Goal: Information Seeking & Learning: Learn about a topic

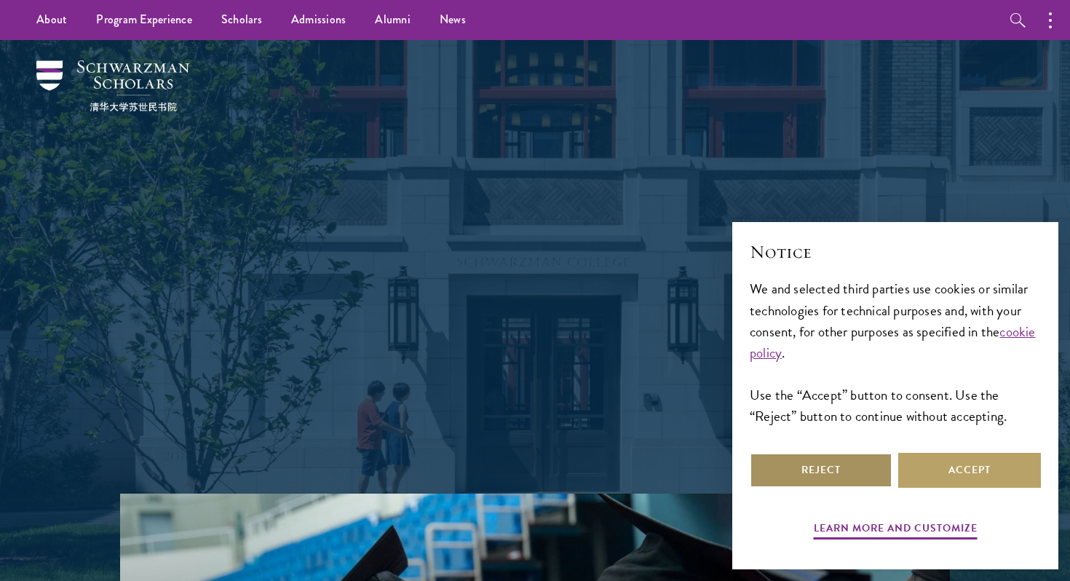
click at [866, 471] on button "Reject" at bounding box center [821, 470] width 143 height 35
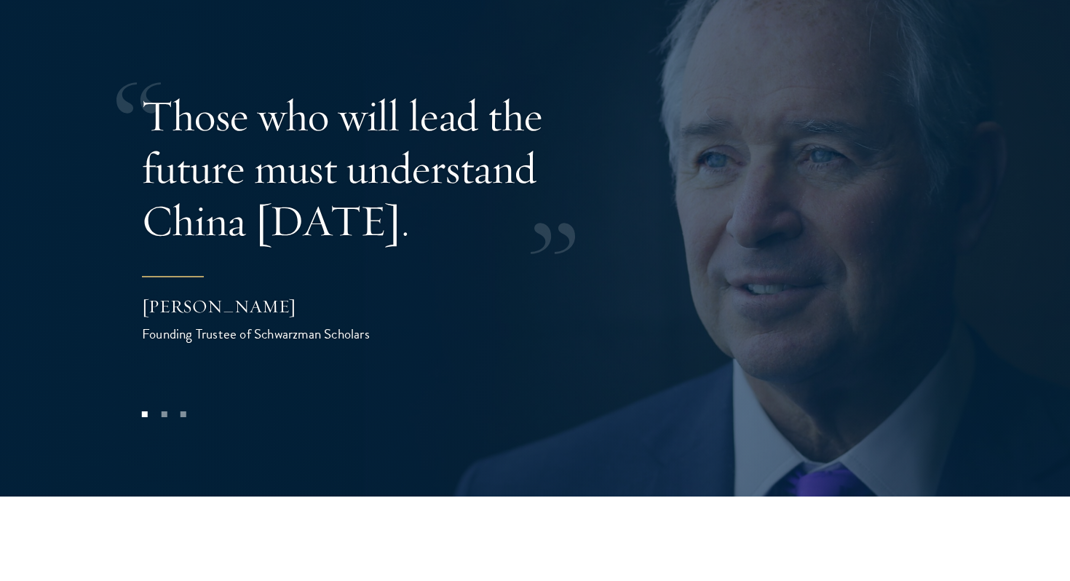
scroll to position [2959, 0]
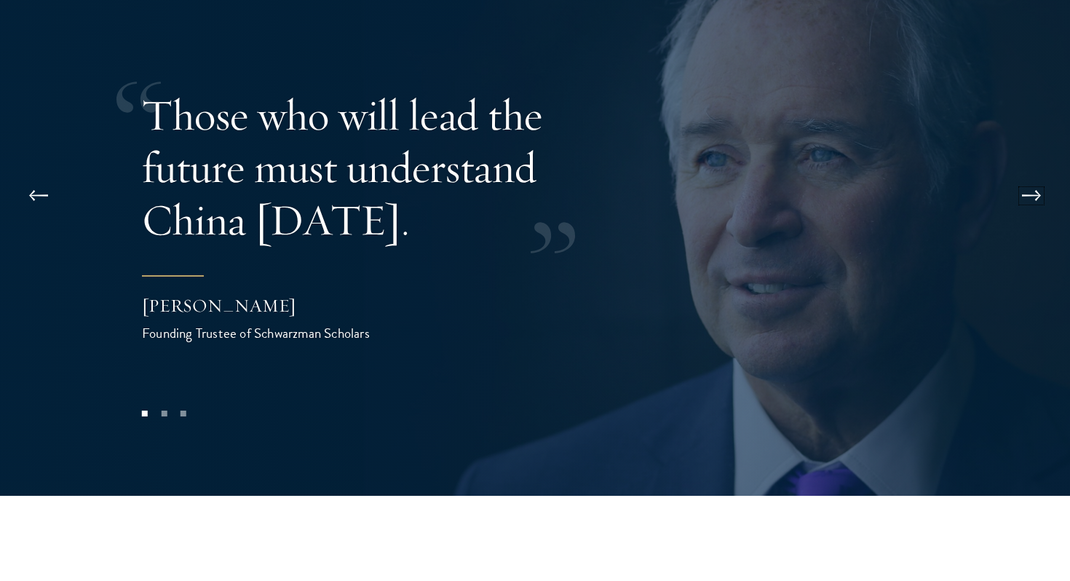
click at [1047, 175] on button at bounding box center [1032, 195] width 48 height 41
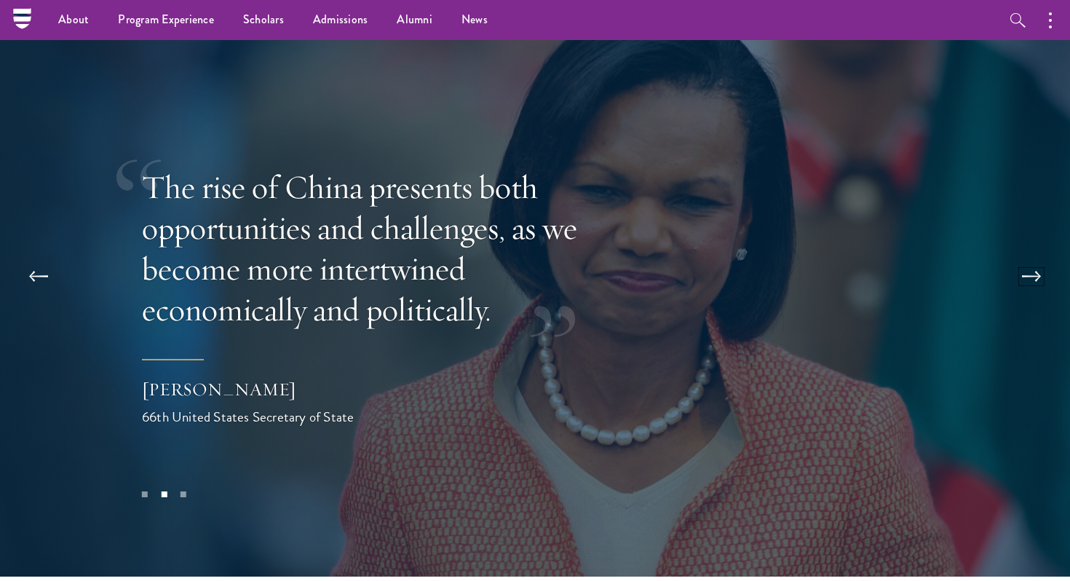
scroll to position [2874, 0]
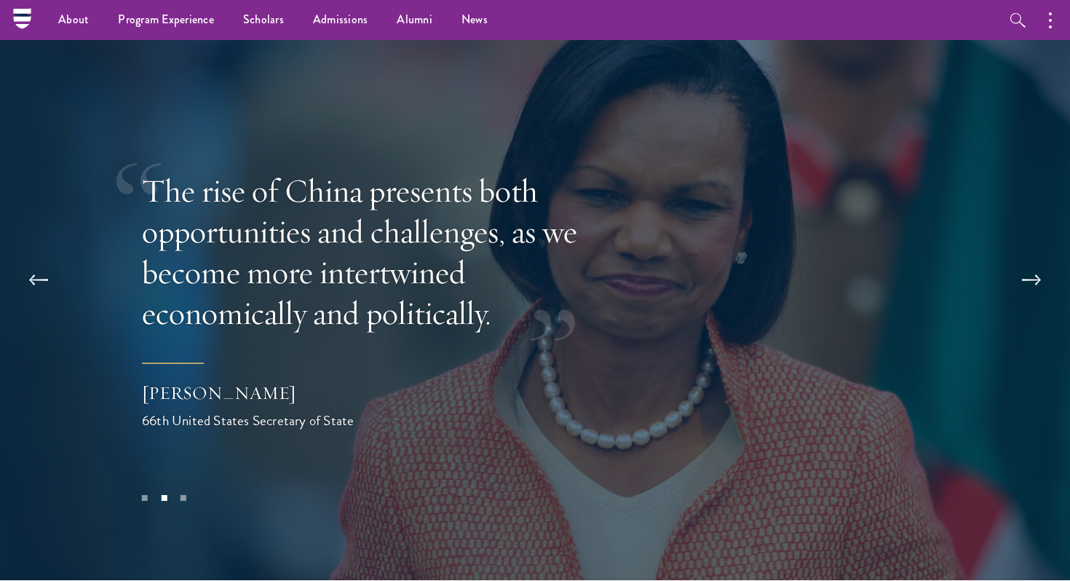
click at [1058, 225] on div at bounding box center [535, 300] width 1070 height 559
click at [1032, 260] on button at bounding box center [1032, 280] width 48 height 41
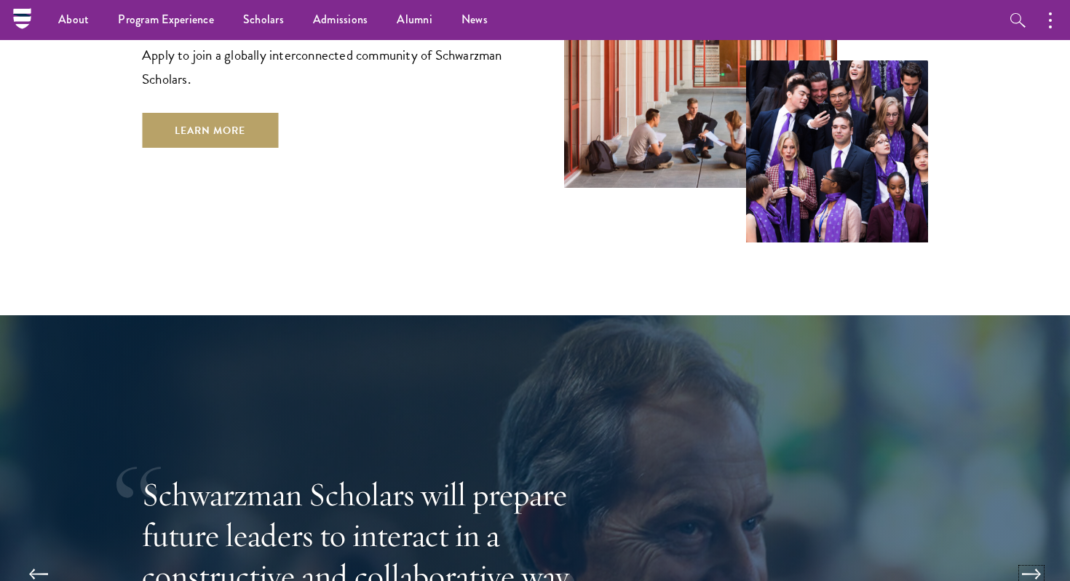
scroll to position [2445, 0]
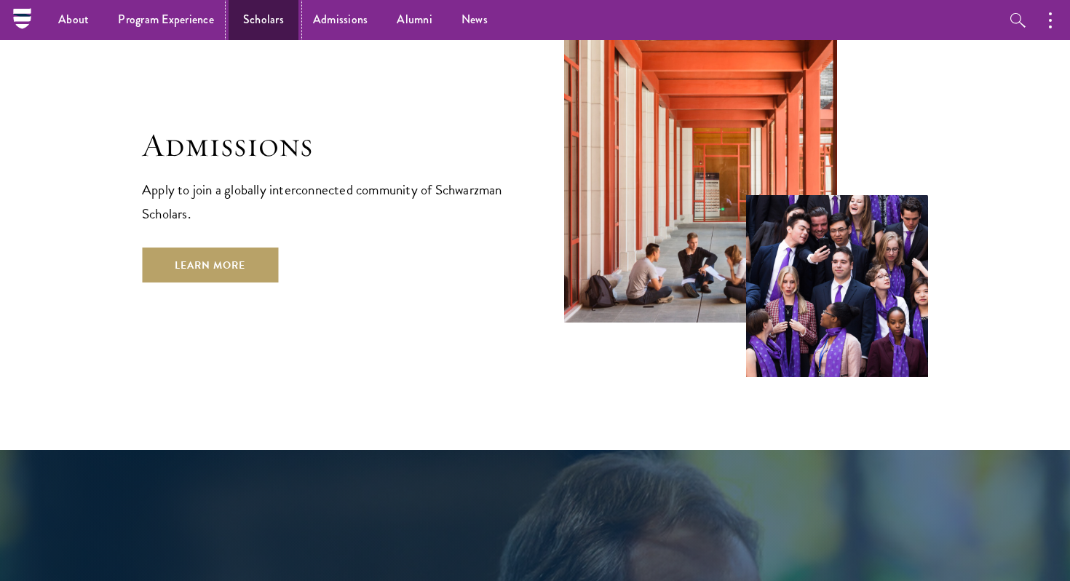
click at [261, 12] on link "Scholars" at bounding box center [264, 20] width 70 height 40
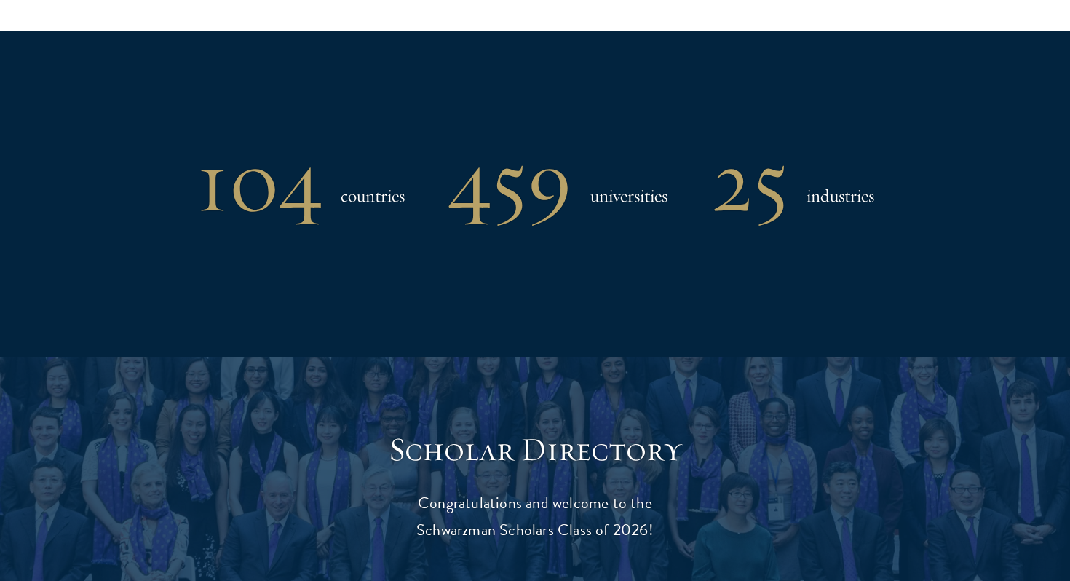
scroll to position [1329, 0]
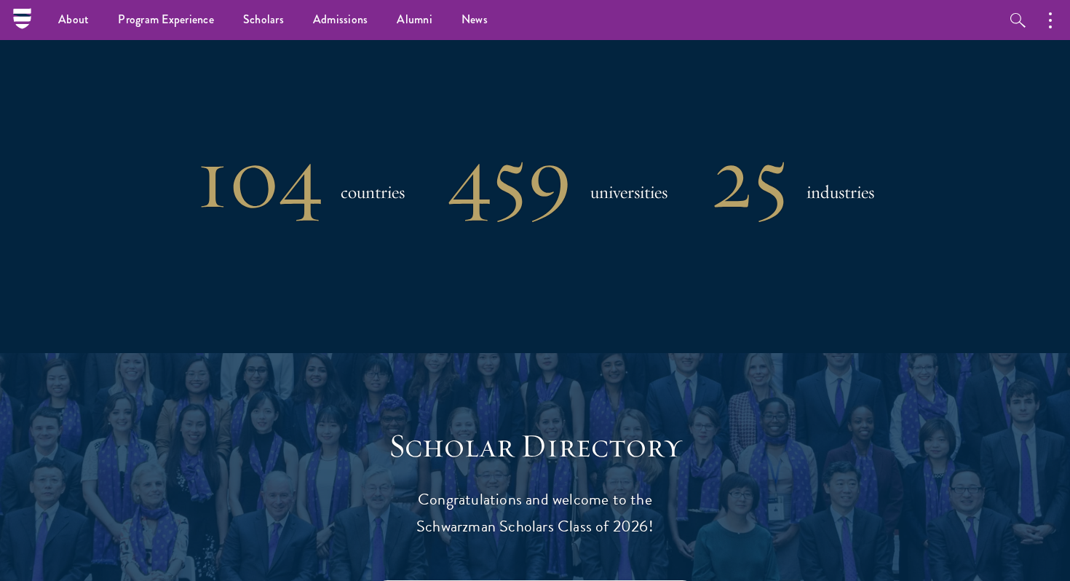
click at [100, 328] on div "104 countries 459 universities 25 industries" at bounding box center [535, 190] width 925 height 325
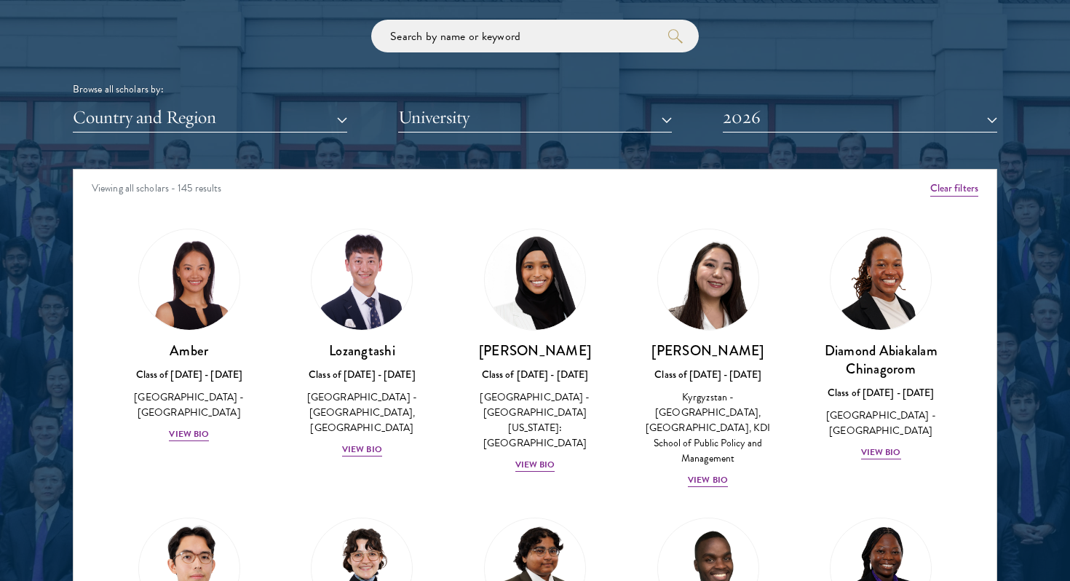
scroll to position [1767, 0]
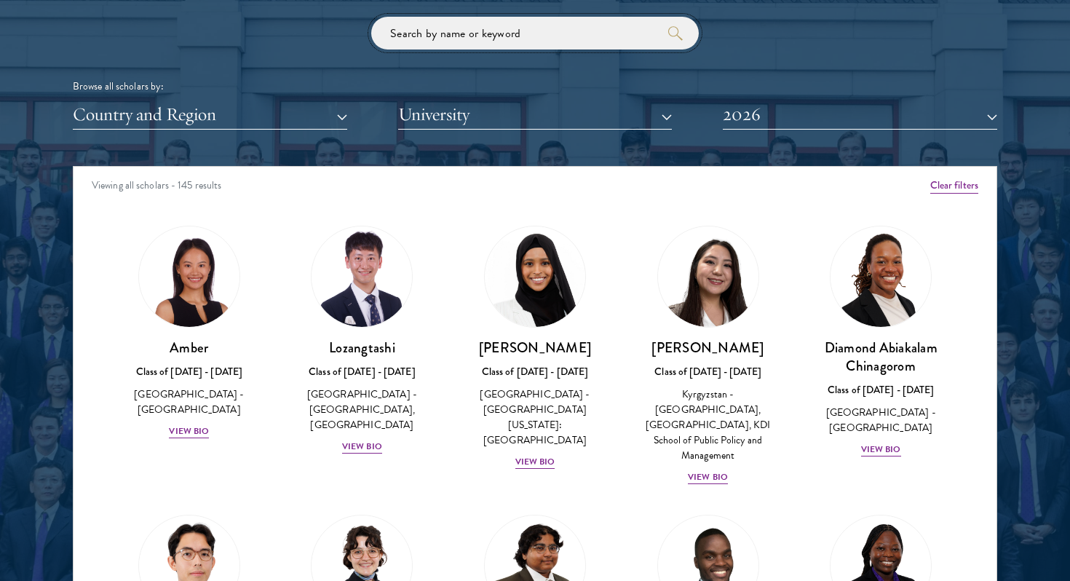
click at [491, 47] on input "search" at bounding box center [535, 33] width 328 height 33
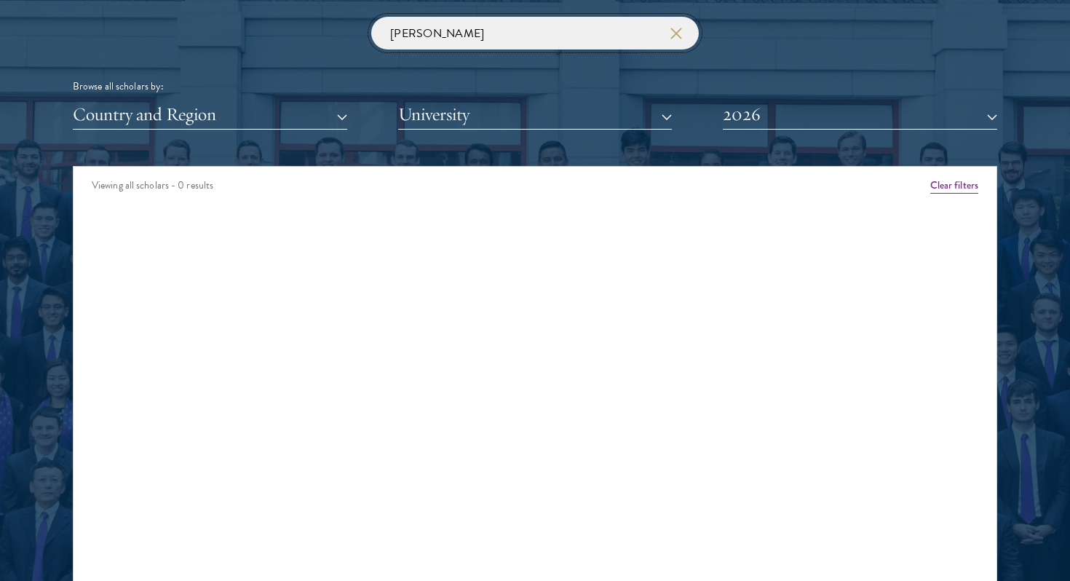
type input "hirst sam"
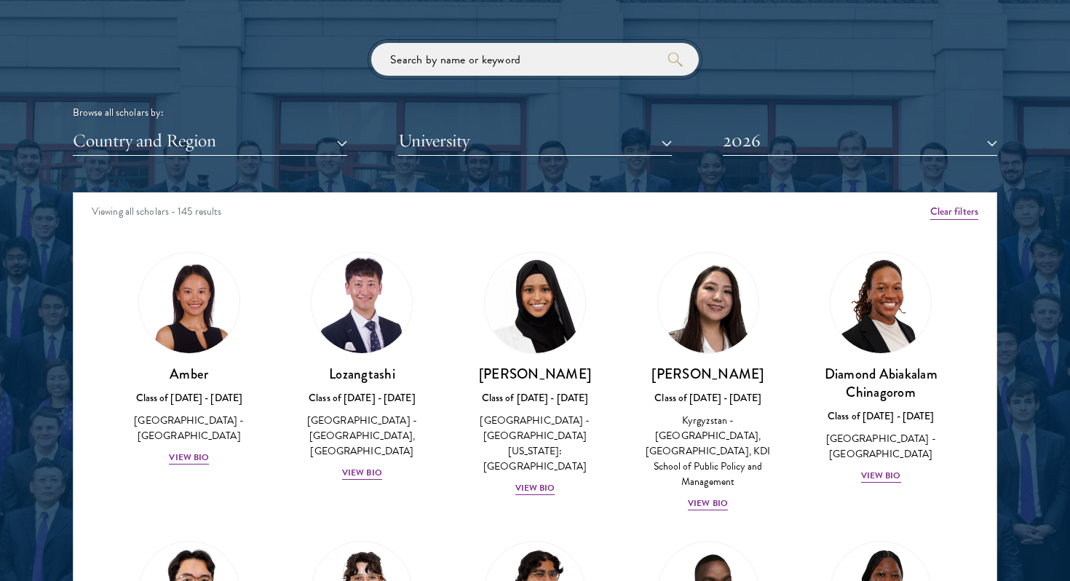
scroll to position [1720, 0]
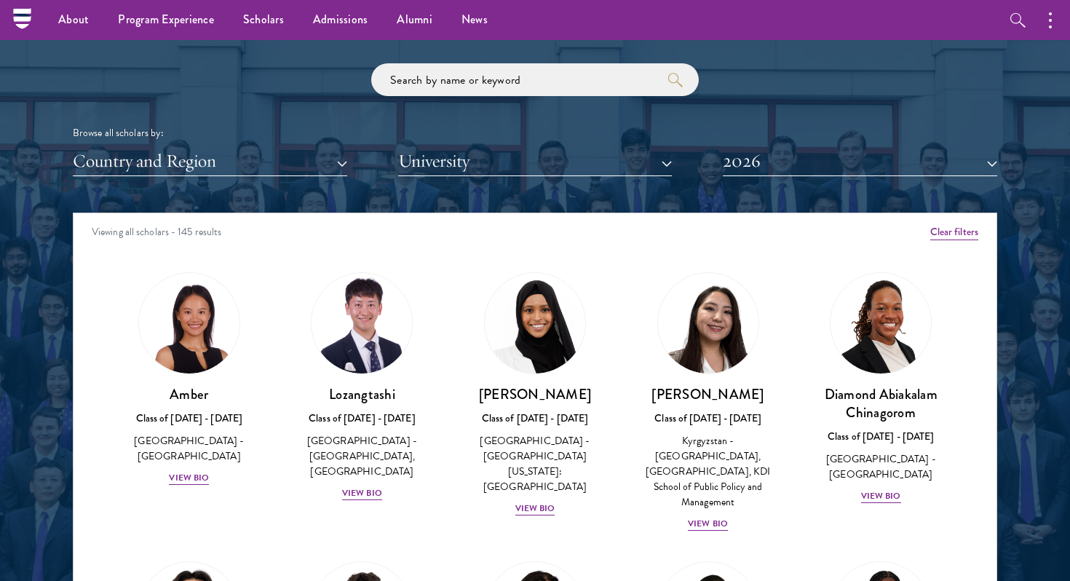
click at [806, 181] on div "Scholar Directory Congratulations and welcome to the Schwarzman Scholars Class …" at bounding box center [535, 279] width 925 height 740
click at [806, 162] on button "2026" at bounding box center [860, 161] width 274 height 30
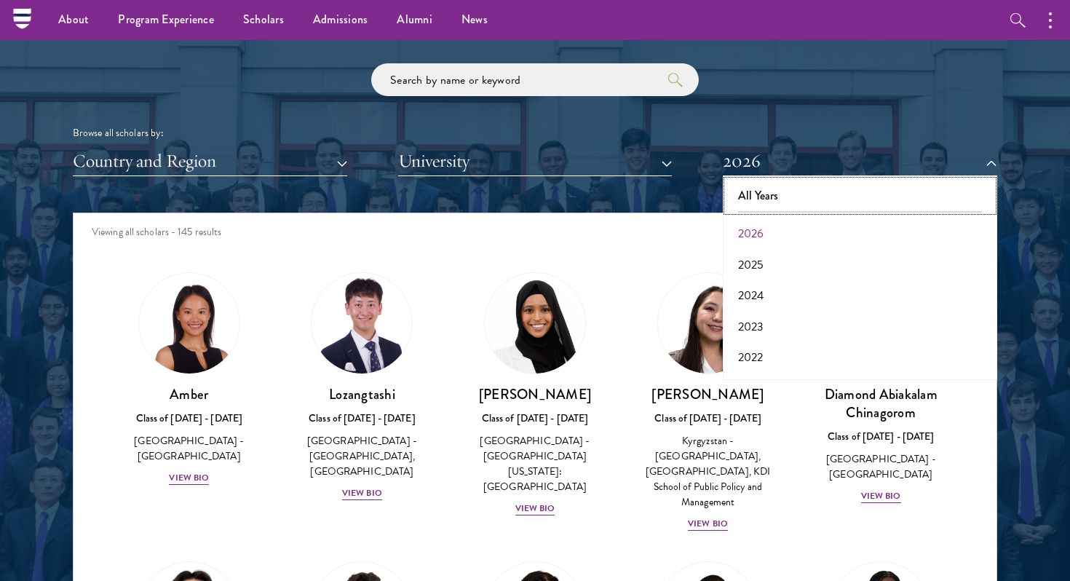
click at [783, 200] on button "All Years" at bounding box center [860, 196] width 266 height 31
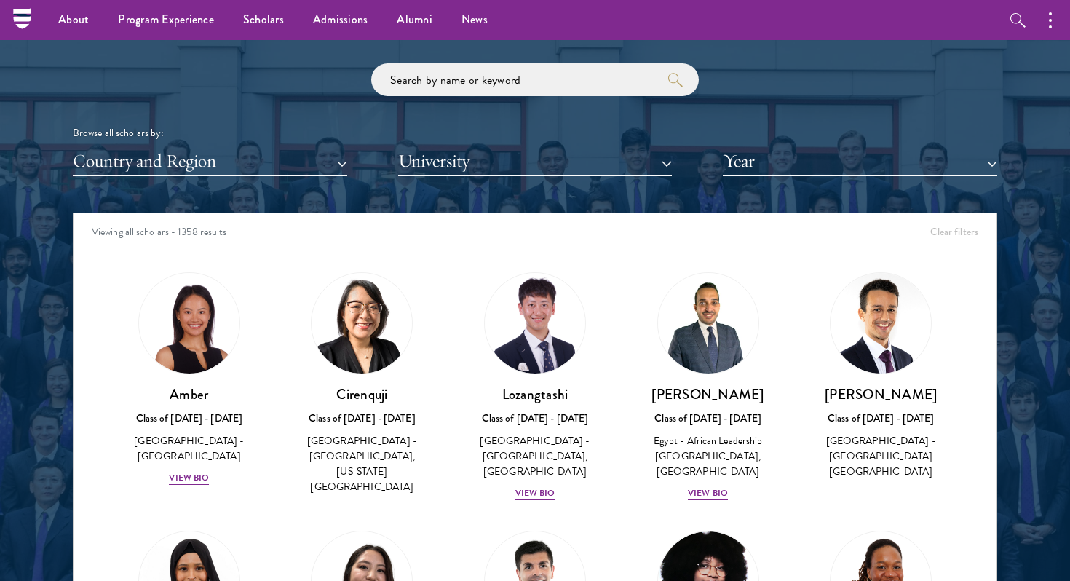
click at [522, 98] on div "Browse all scholars by: Country and Region All Countries and Regions Afghanista…" at bounding box center [535, 119] width 925 height 113
click at [529, 82] on input "search" at bounding box center [535, 79] width 328 height 33
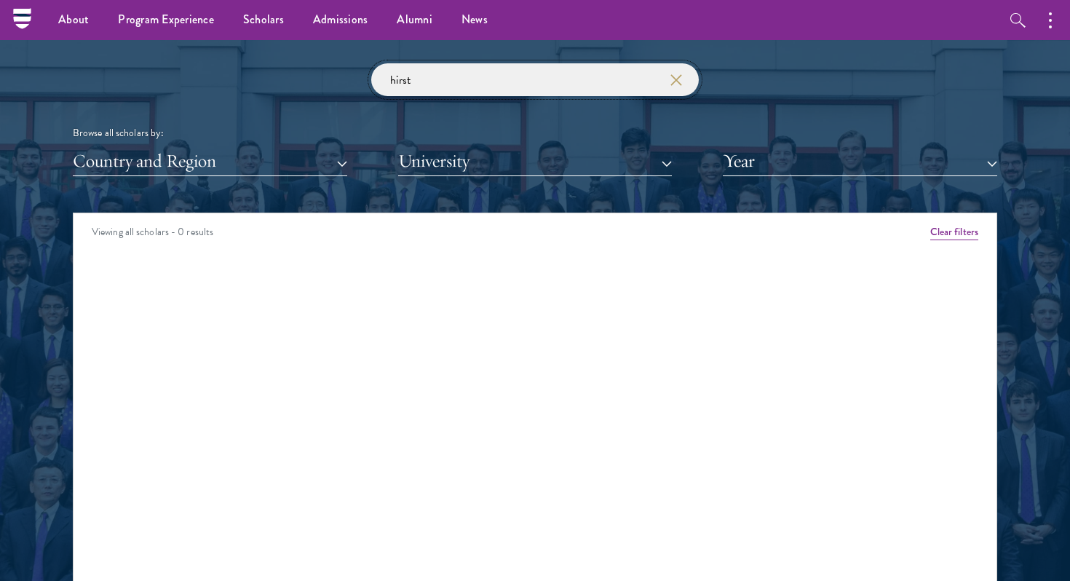
type input "hirst"
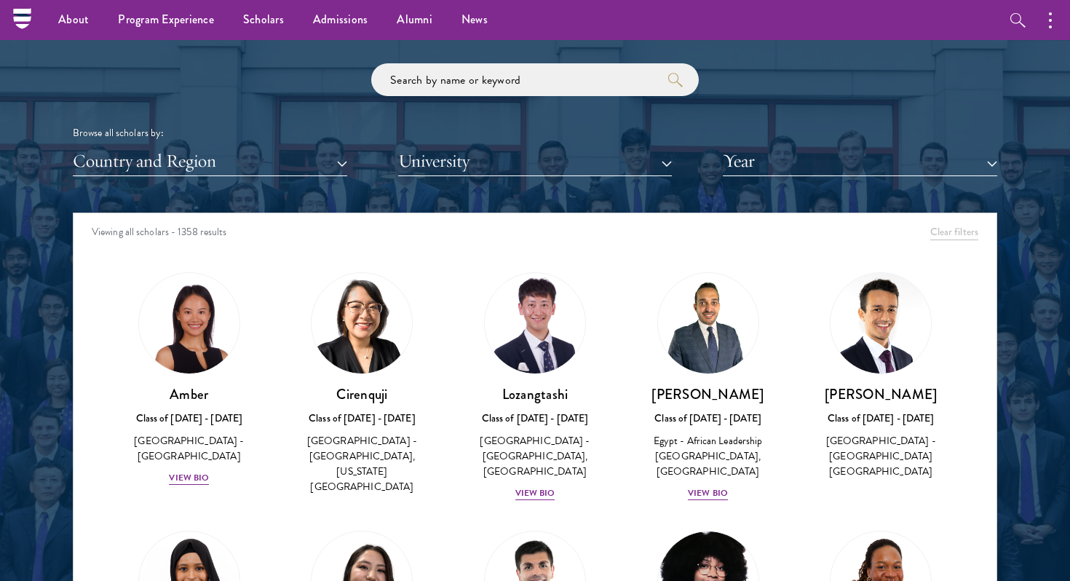
click at [275, 132] on div "Browse all scholars by:" at bounding box center [535, 132] width 925 height 15
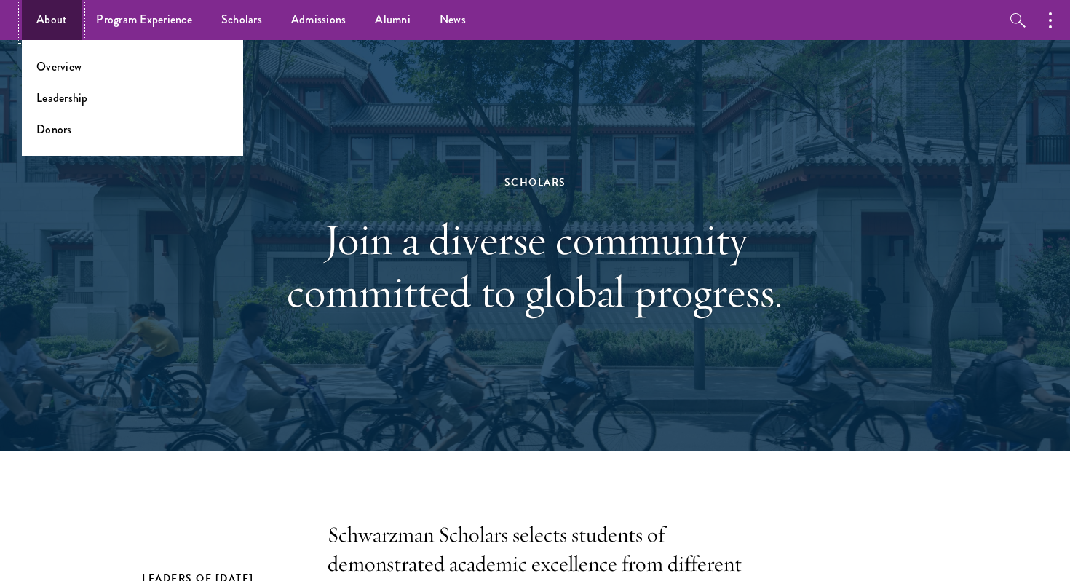
click at [35, 22] on link "About" at bounding box center [52, 20] width 60 height 40
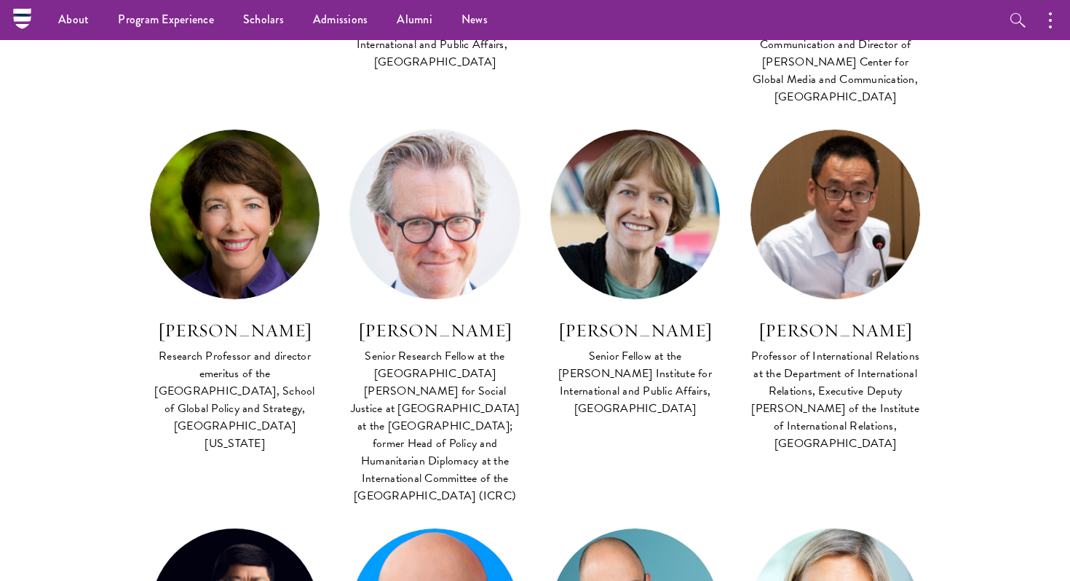
scroll to position [4460, 0]
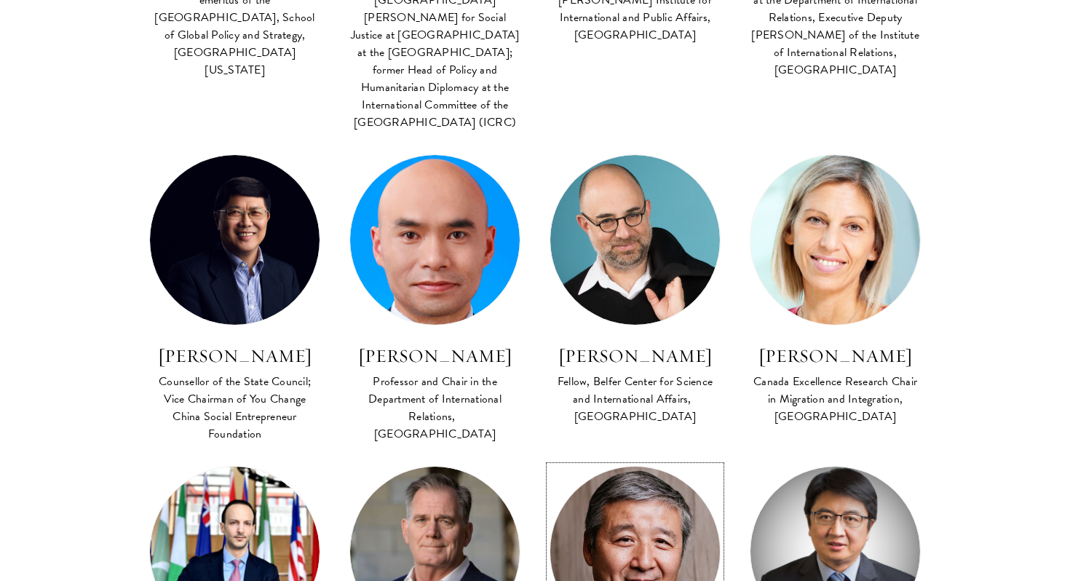
click at [695, 458] on img at bounding box center [635, 551] width 186 height 186
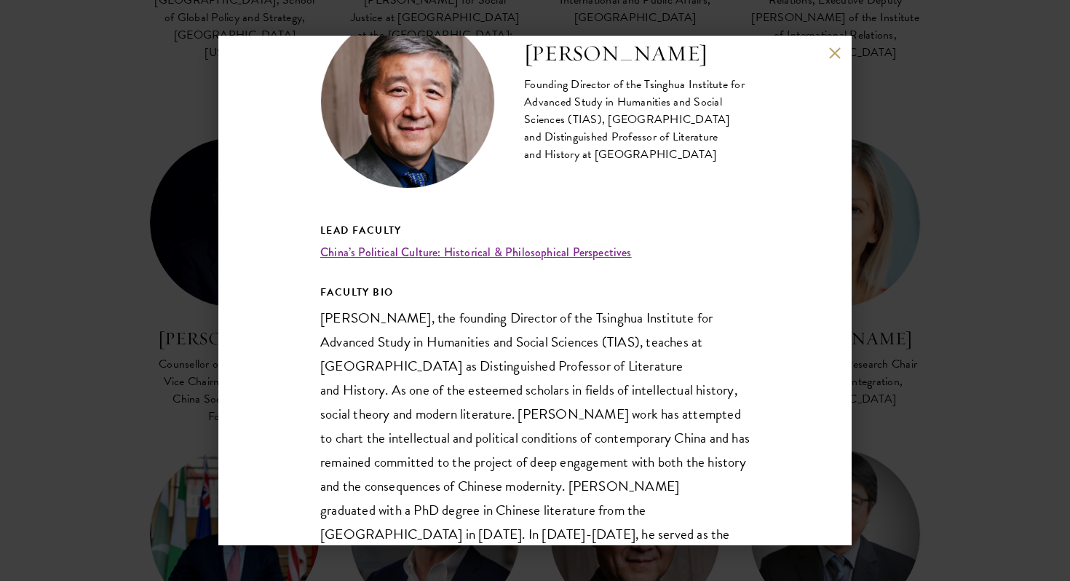
scroll to position [65, 0]
click at [428, 254] on link "China’s Political Culture: Historical & Philosophical Perspectives" at bounding box center [476, 253] width 312 height 17
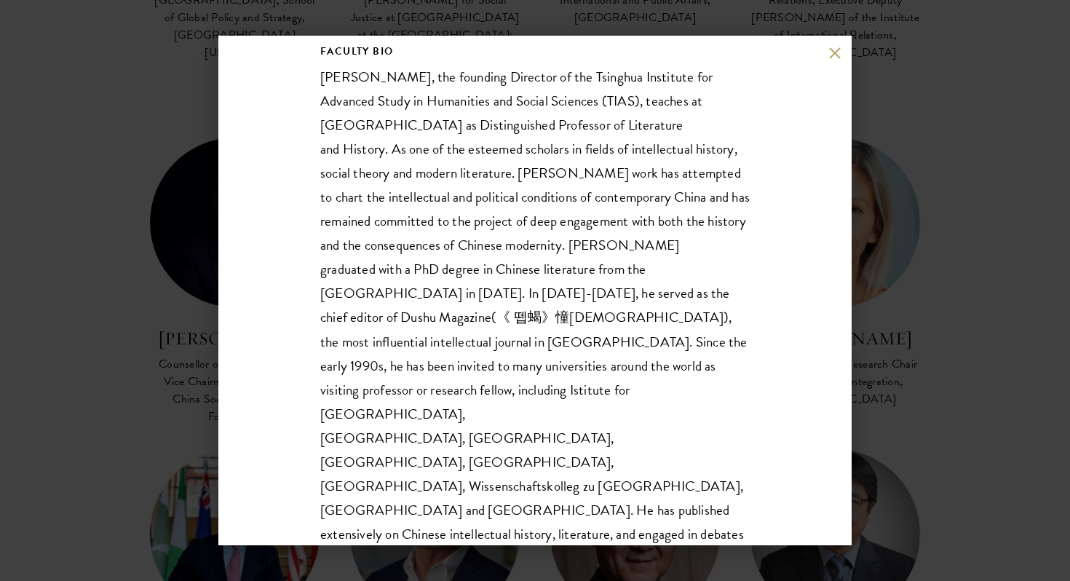
scroll to position [309, 0]
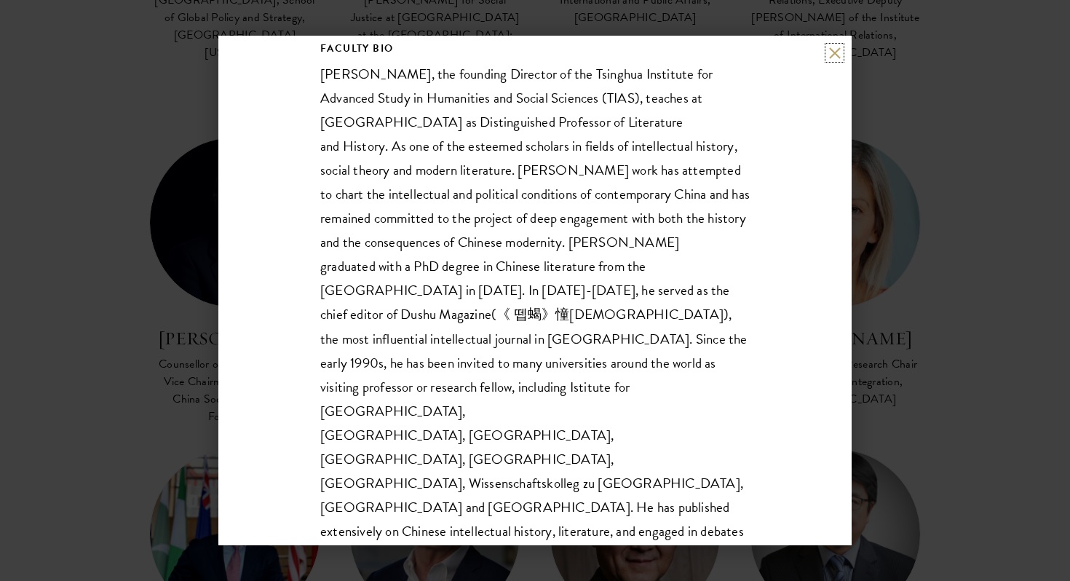
click at [839, 56] on button at bounding box center [834, 53] width 12 height 12
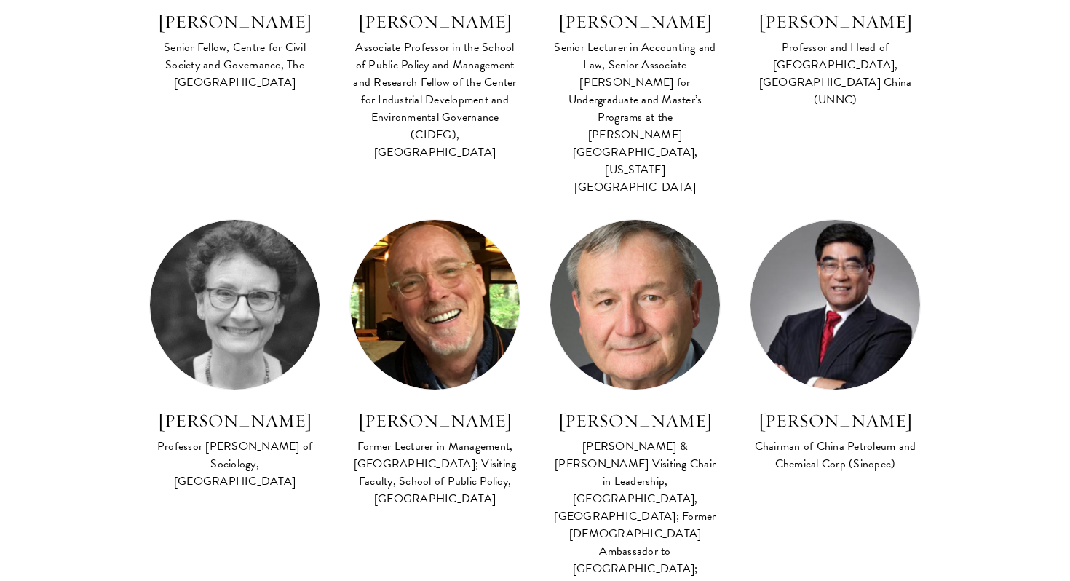
scroll to position [4460, 0]
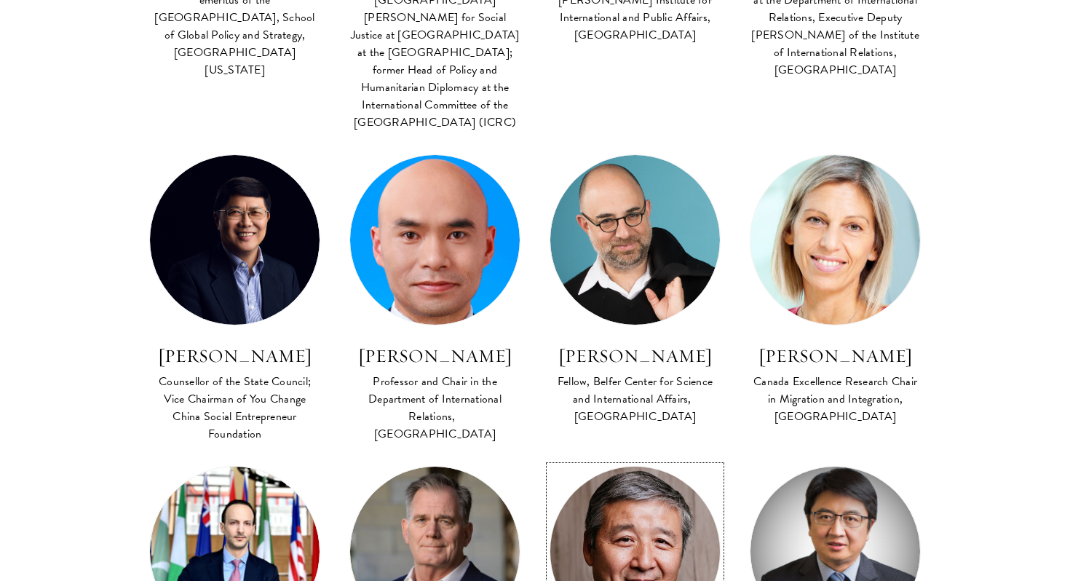
click at [625, 458] on img at bounding box center [635, 551] width 186 height 186
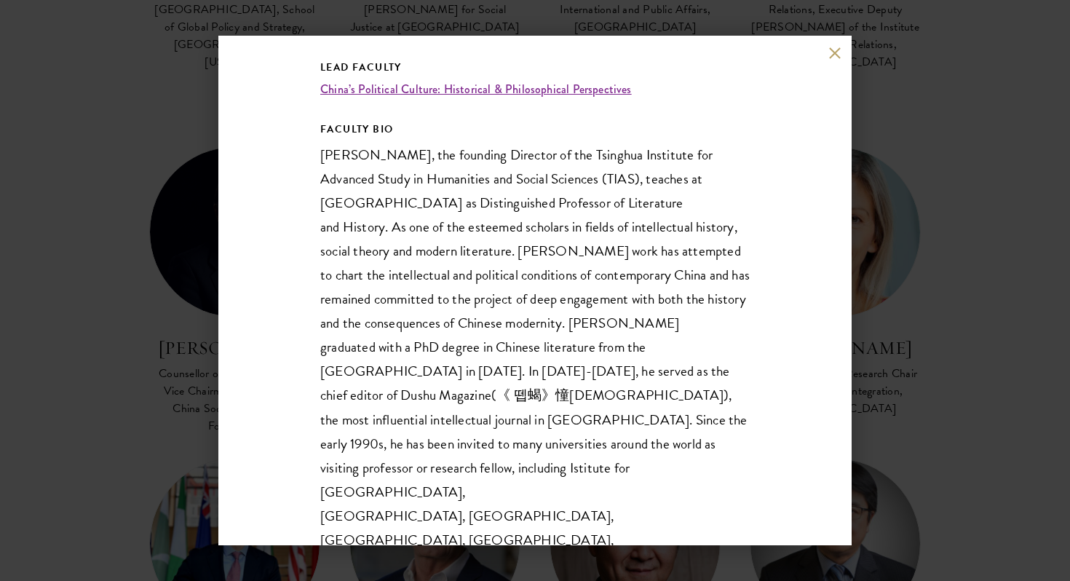
scroll to position [195, 0]
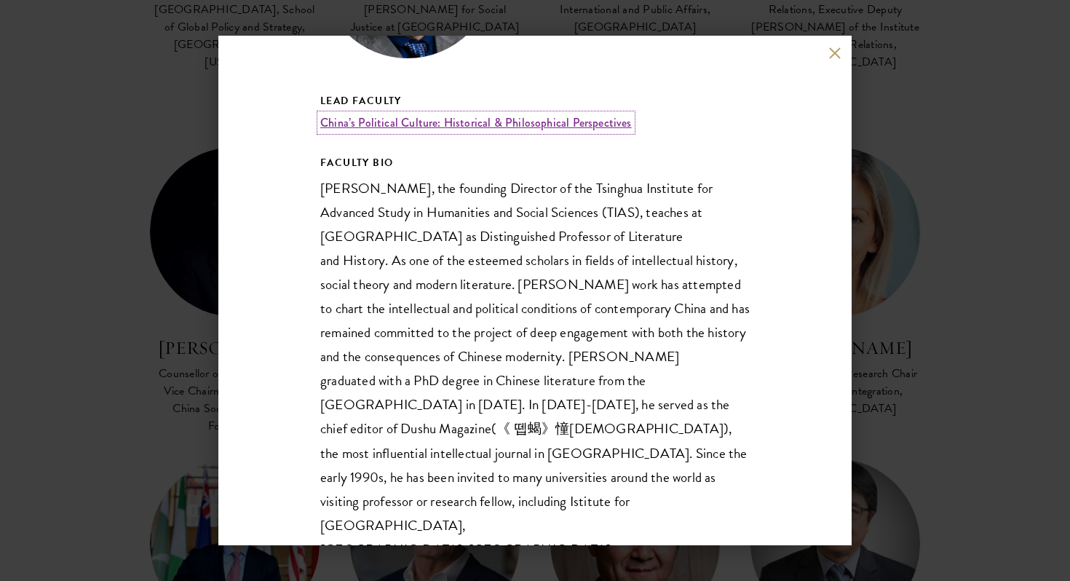
click at [498, 121] on link "China’s Political Culture: Historical & Philosophical Perspectives" at bounding box center [476, 122] width 312 height 17
click at [367, 194] on p "Wang Hui, the founding Director of the Tsinghua Institute for Advanced Study in…" at bounding box center [535, 561] width 430 height 770
click at [965, 103] on div "Wang Hui Founding Director of the Tsinghua Institute for Advanced Study in Huma…" at bounding box center [535, 290] width 1070 height 581
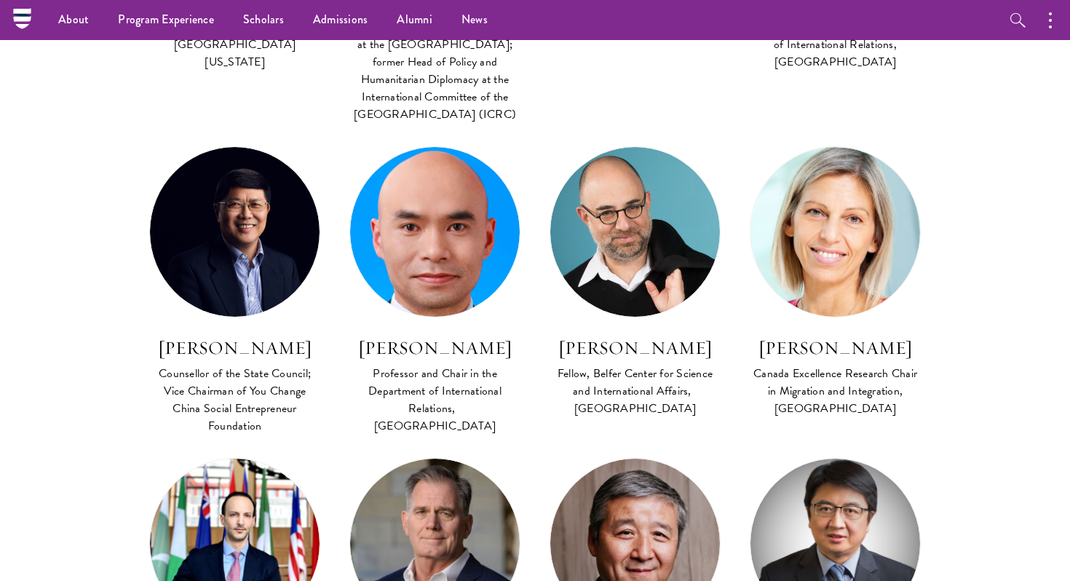
scroll to position [1587, 0]
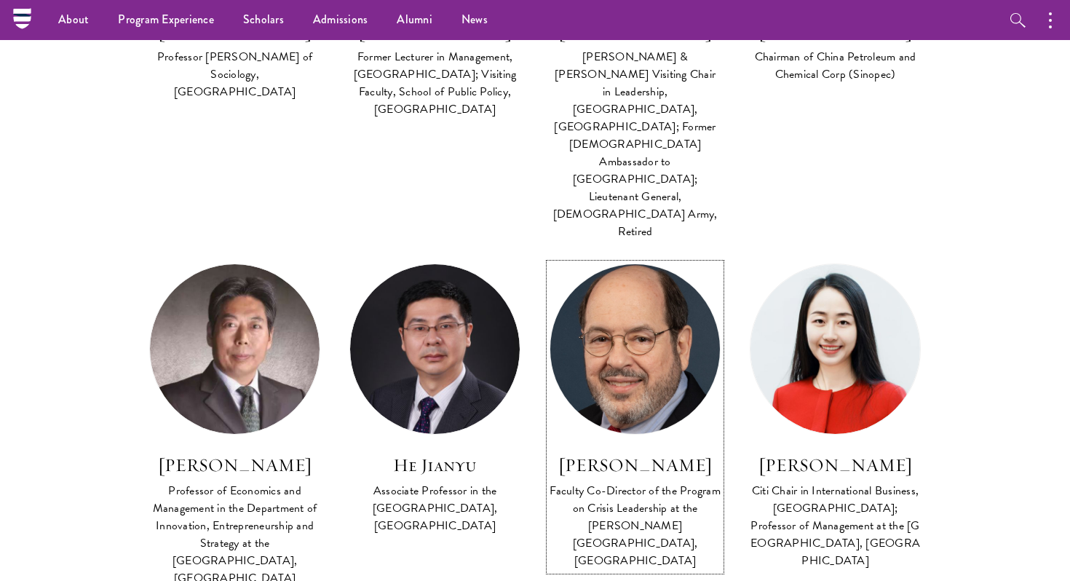
click at [603, 256] on img at bounding box center [635, 349] width 186 height 186
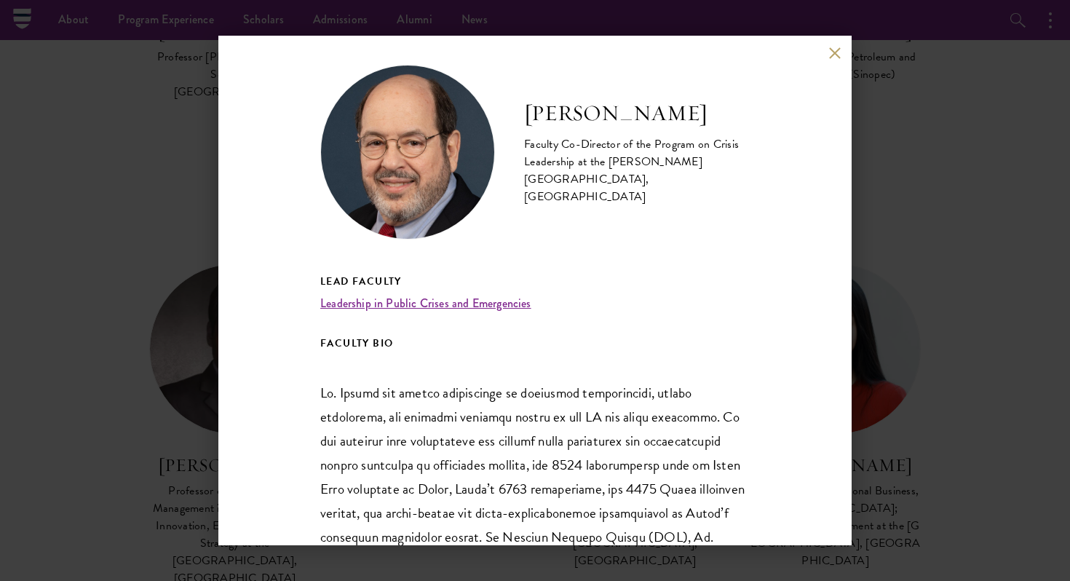
scroll to position [15, 0]
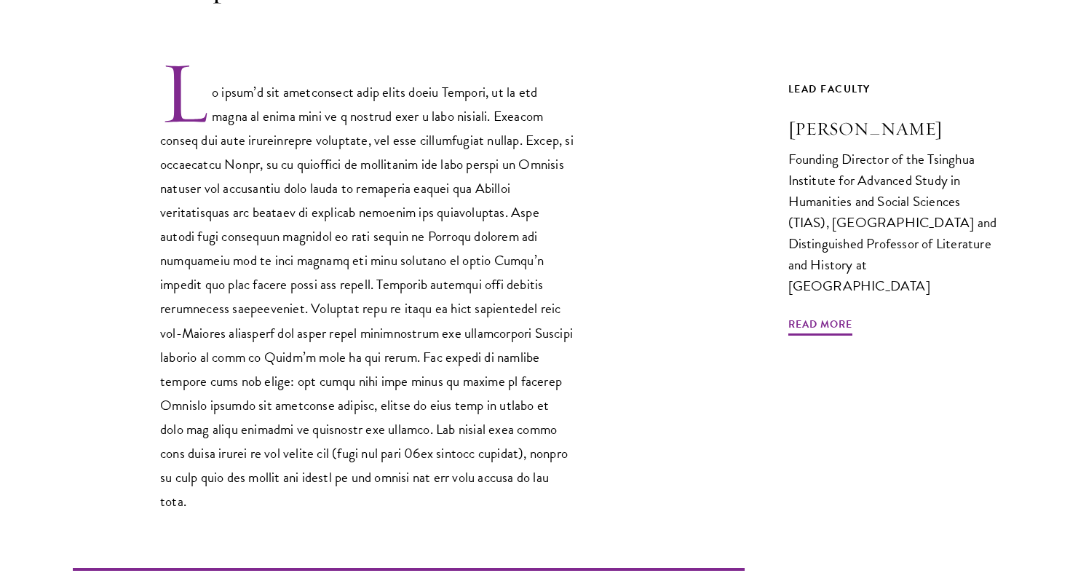
scroll to position [474, 0]
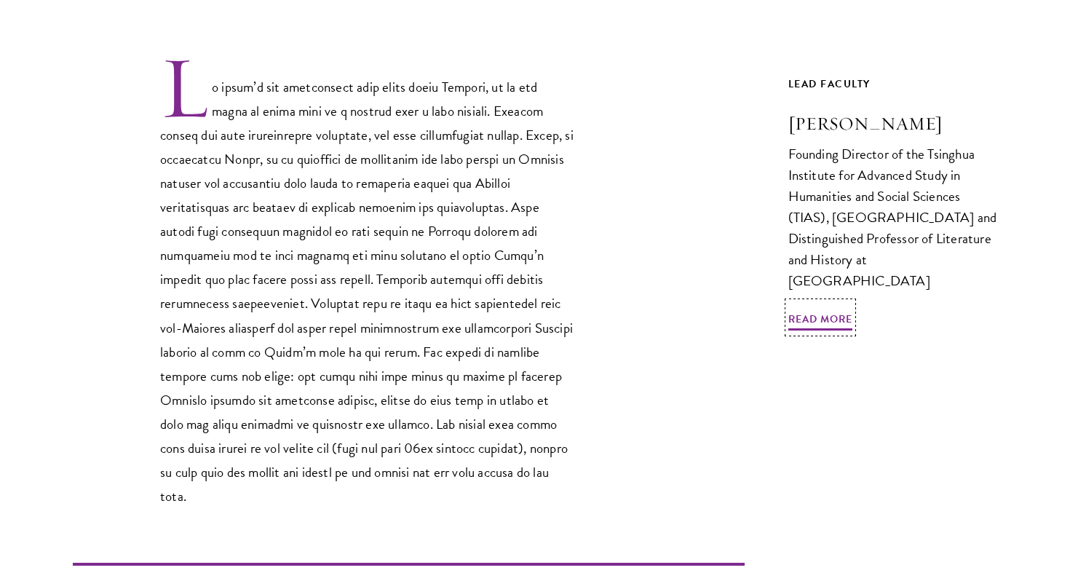
click at [834, 123] on h3 "Wang Hui" at bounding box center [893, 123] width 210 height 25
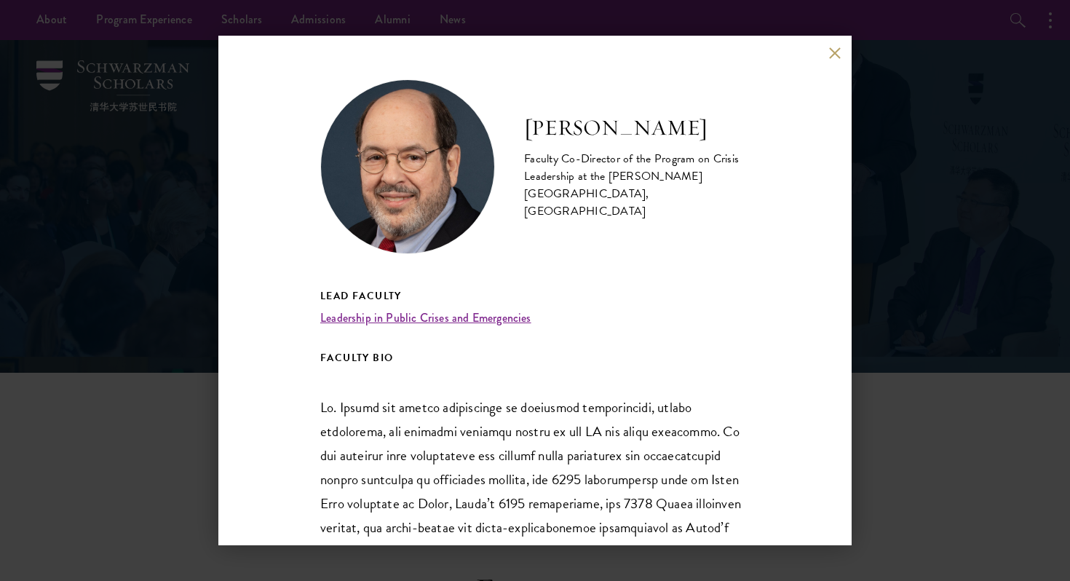
click at [427, 212] on img at bounding box center [407, 166] width 175 height 175
click at [427, 213] on img at bounding box center [407, 166] width 175 height 175
click at [493, 321] on link "Leadership in Public Crises and Emergencies" at bounding box center [425, 317] width 211 height 17
drag, startPoint x: 520, startPoint y: 141, endPoint x: 711, endPoint y: 142, distance: 190.7
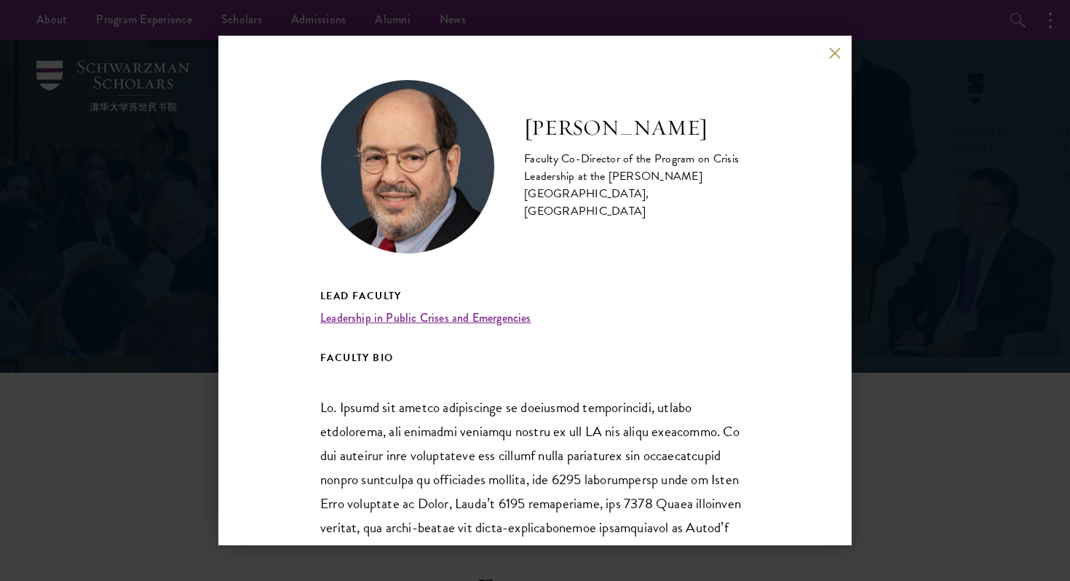
click at [711, 142] on div "Arnold M. Howitt Faculty Co-Director of the Program on Crisis Leadership at the…" at bounding box center [535, 166] width 430 height 175
copy h2 "Arnold M. Howitt"
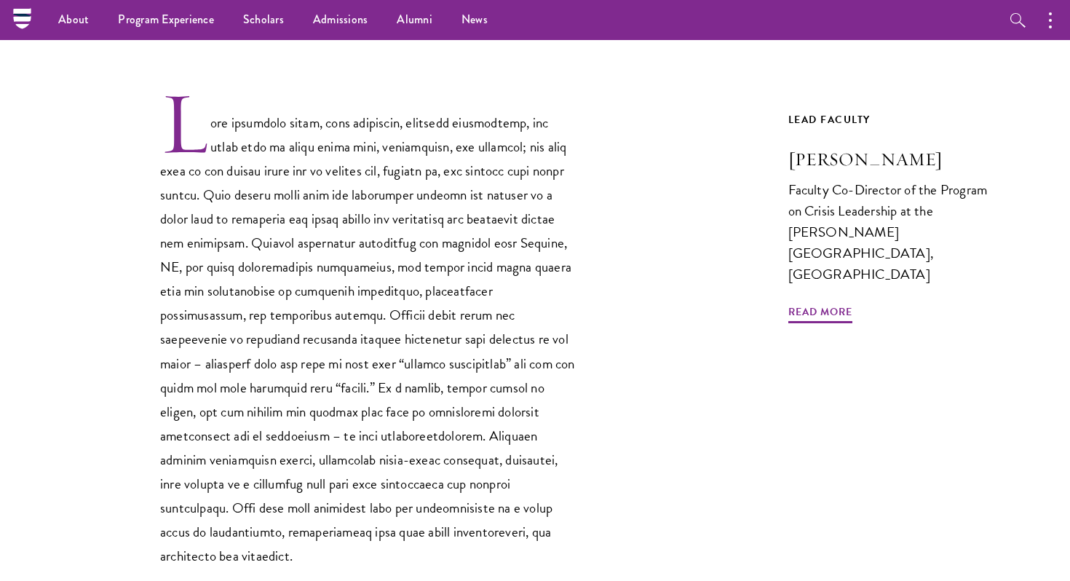
scroll to position [416, 0]
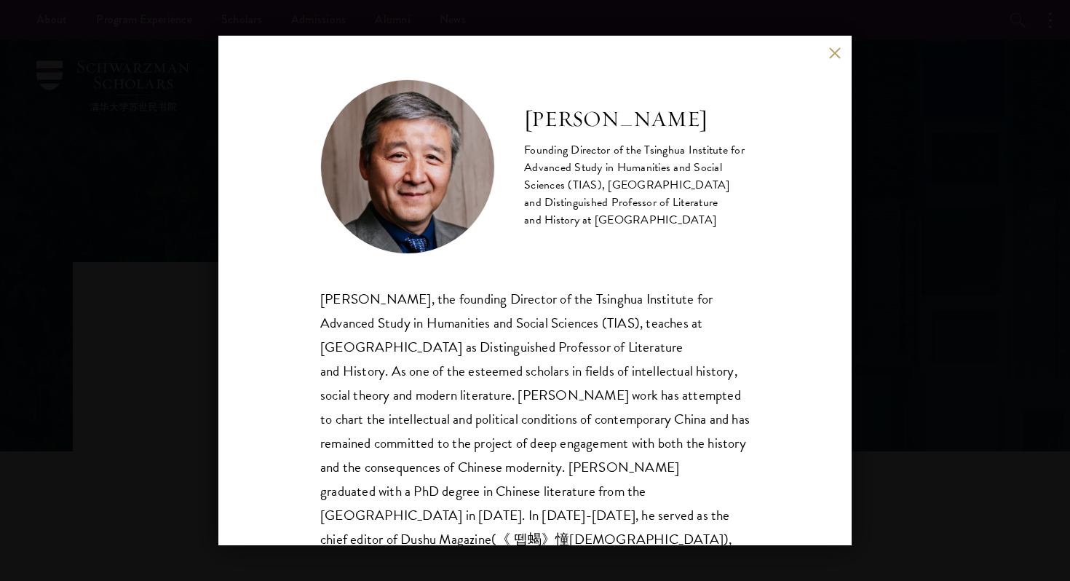
click at [187, 240] on div "[PERSON_NAME] Founding Director of the Tsinghua Institute for Advanced Study in…" at bounding box center [535, 290] width 1070 height 581
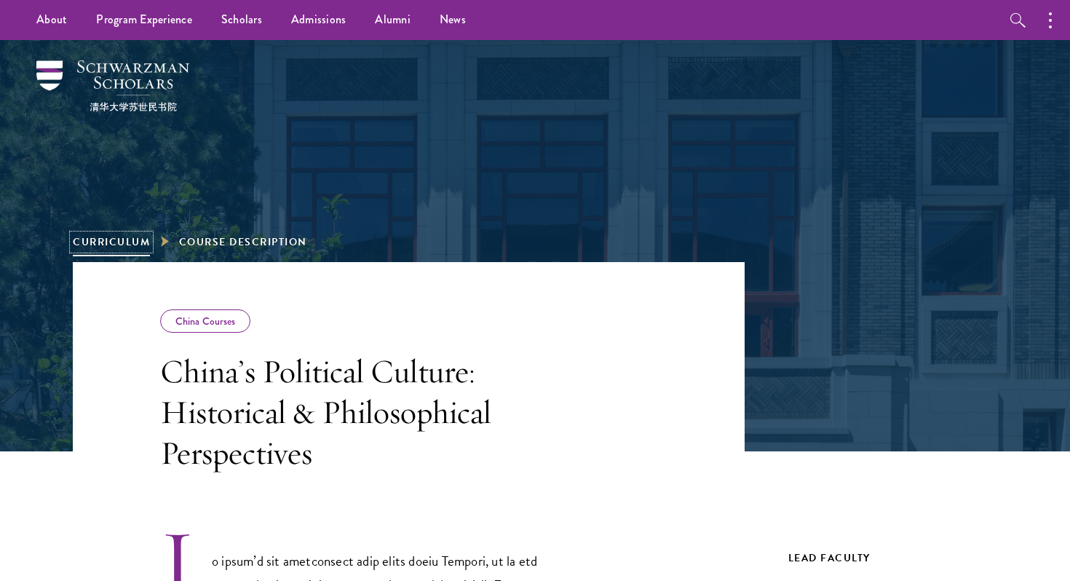
click at [124, 239] on link "Curriculum" at bounding box center [111, 241] width 77 height 15
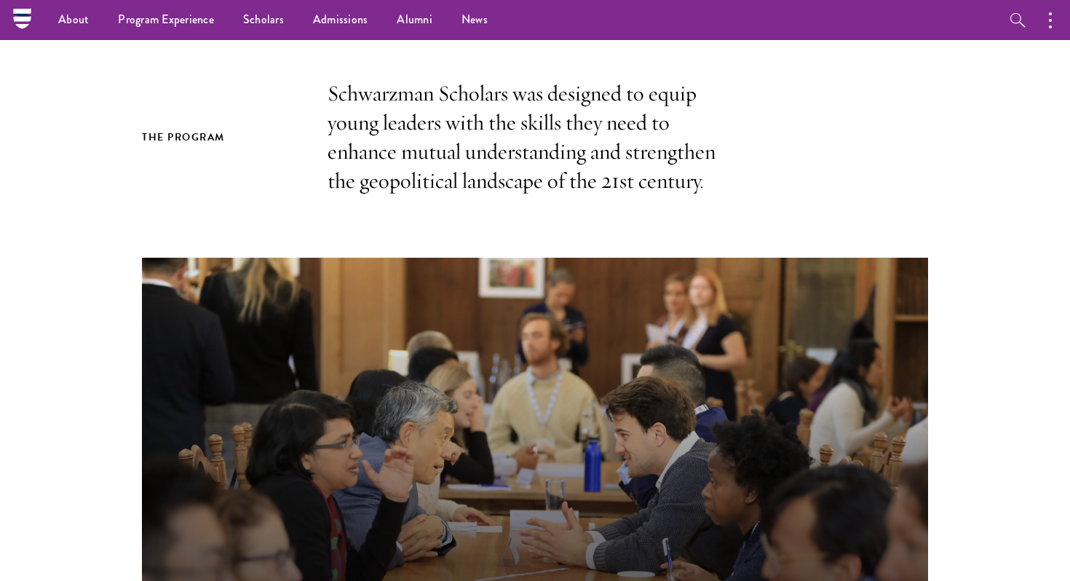
scroll to position [213, 0]
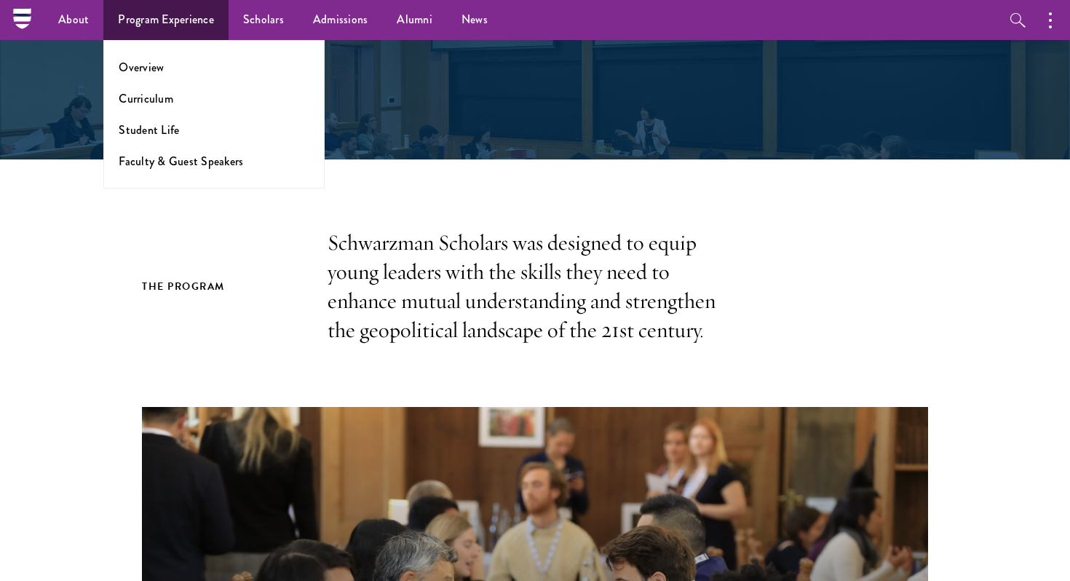
click at [176, 173] on ul "Overview Curriculum Student Life Faculty & Guest Speakers" at bounding box center [213, 114] width 221 height 149
click at [181, 162] on link "Faculty & Guest Speakers" at bounding box center [181, 161] width 124 height 17
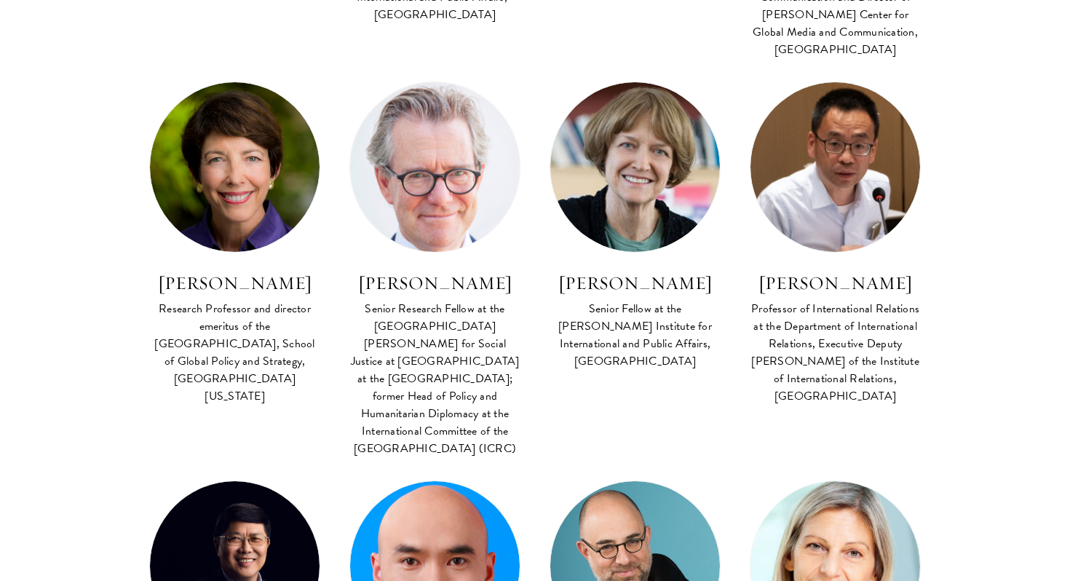
scroll to position [4172, 0]
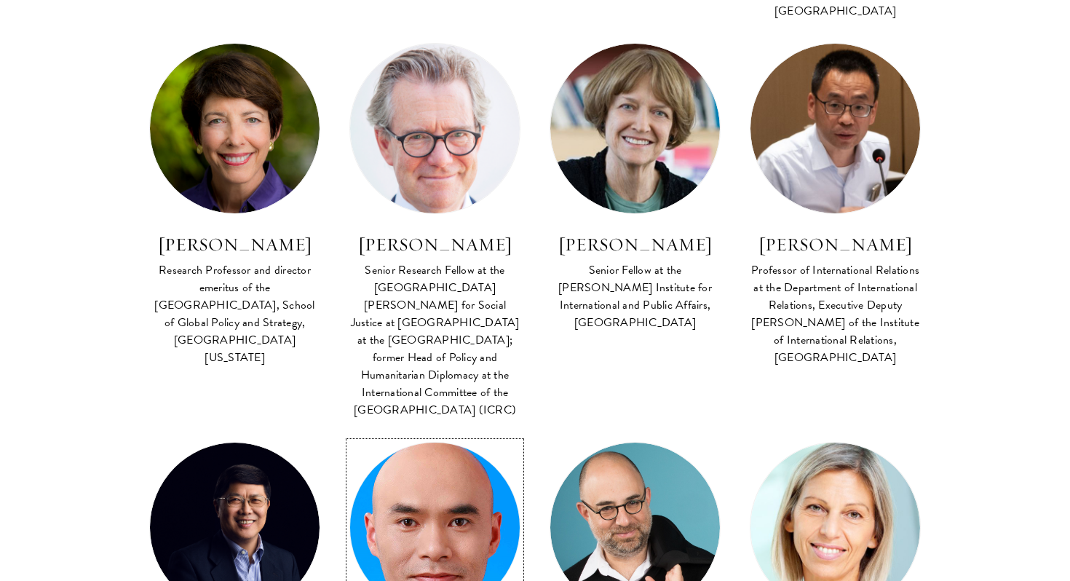
click at [468, 435] on img at bounding box center [434, 528] width 186 height 186
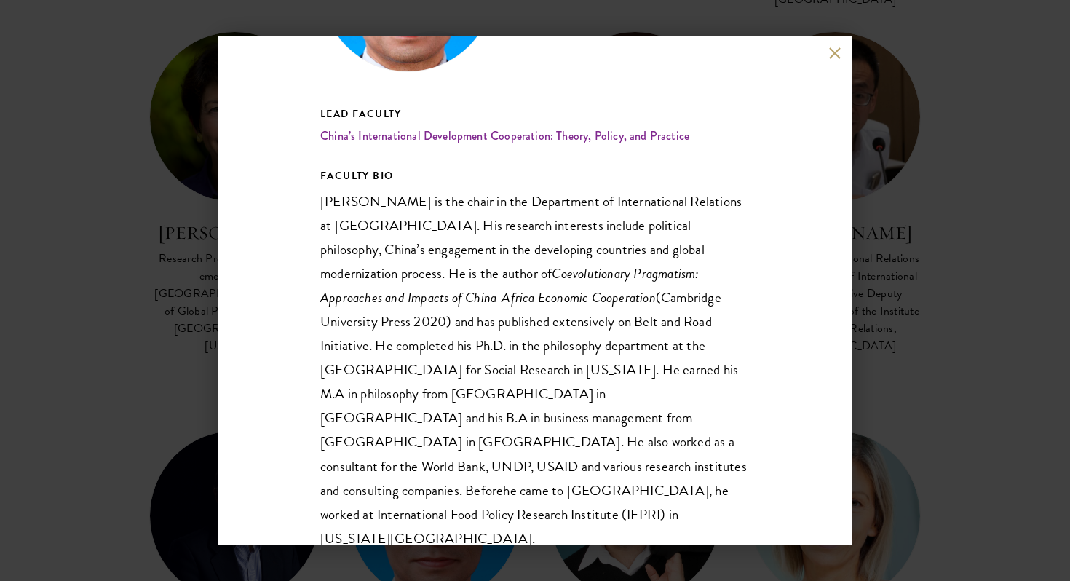
scroll to position [4186, 0]
click at [349, 136] on link "China’s International Development Cooperation: Theory, Policy, and Practice" at bounding box center [504, 135] width 369 height 17
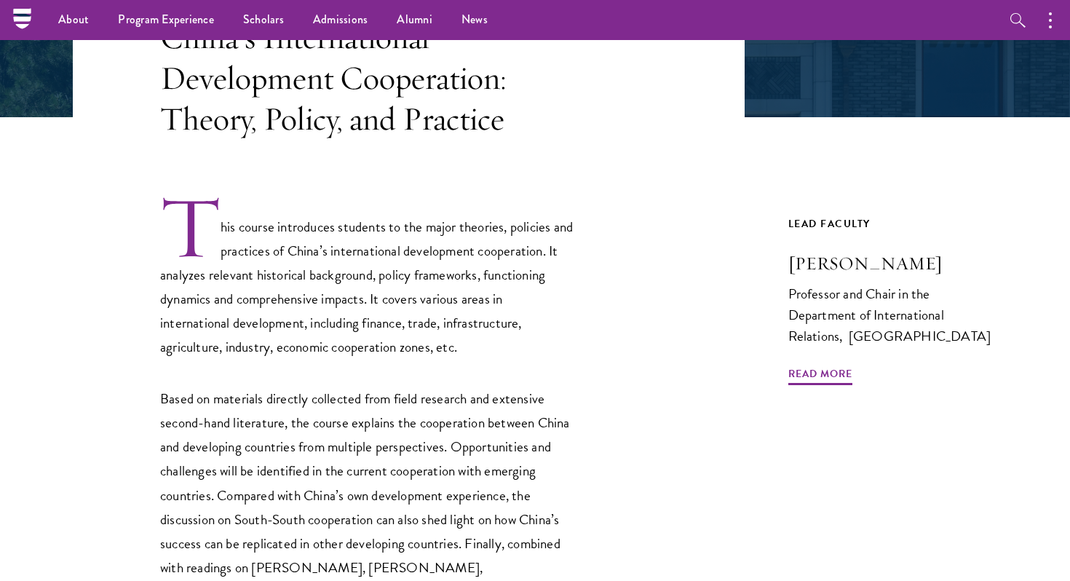
scroll to position [223, 0]
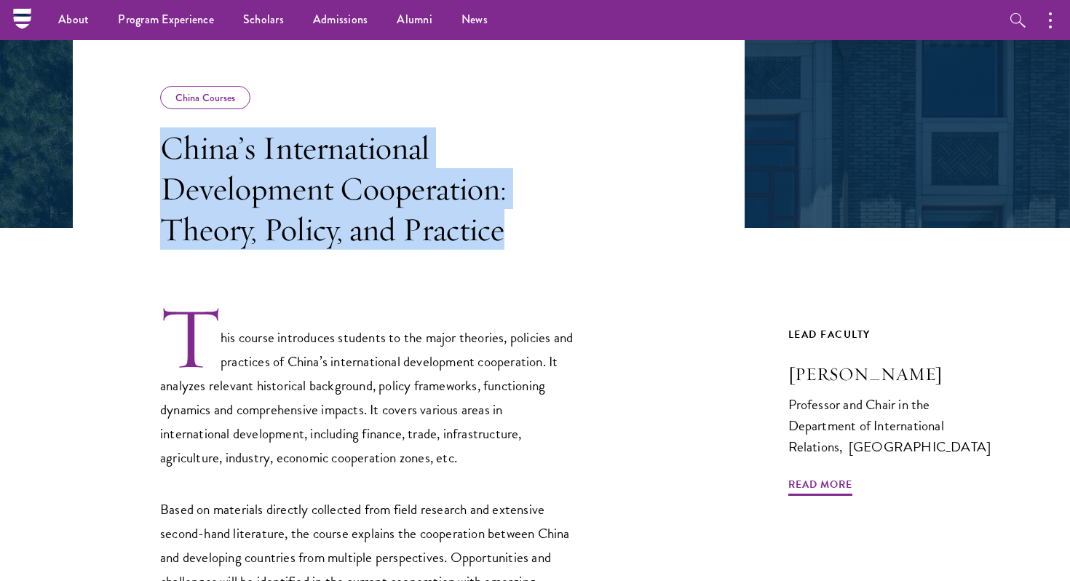
drag, startPoint x: 515, startPoint y: 227, endPoint x: 167, endPoint y: 154, distance: 355.7
click at [167, 154] on h3 "China’s International Development Cooperation: Theory, Policy, and Practice" at bounding box center [367, 188] width 415 height 122
copy h3 "China’s International Development Cooperation: Theory, Policy, and Practice"
click at [644, 206] on header "China Courses China’s International Development Cooperation: Theory, Policy, an…" at bounding box center [409, 144] width 672 height 211
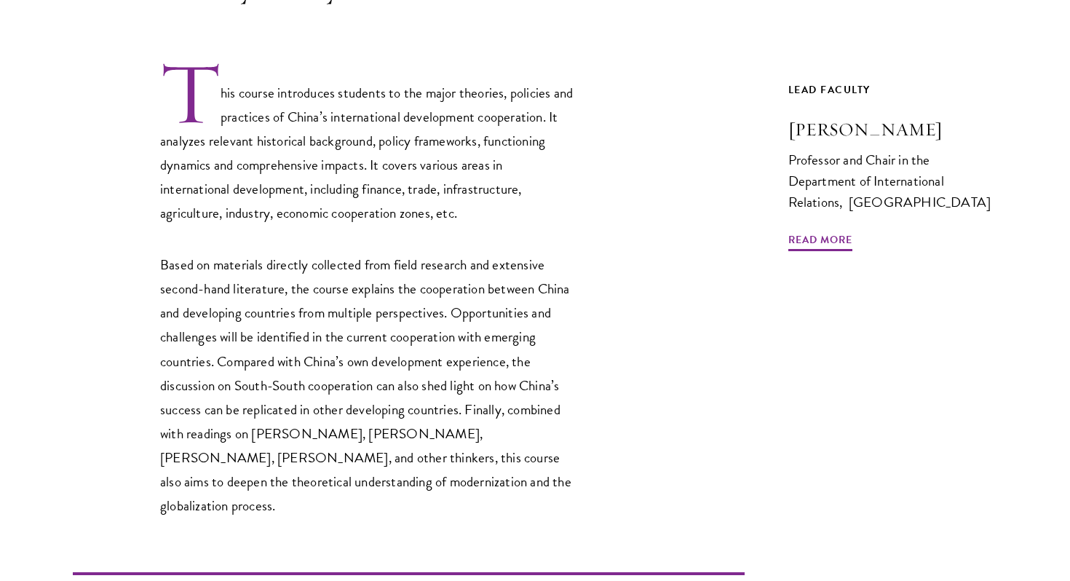
scroll to position [469, 0]
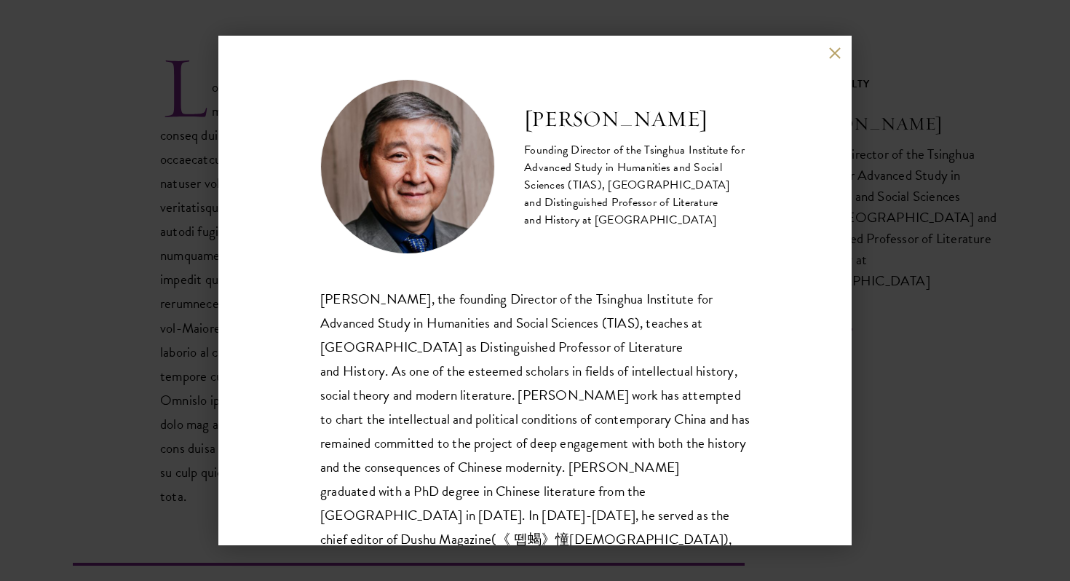
click at [843, 51] on div "Wang Hui Founding Director of the Tsinghua Institute for Advanced Study in Huma…" at bounding box center [534, 291] width 633 height 510
click at [837, 51] on button at bounding box center [834, 53] width 12 height 12
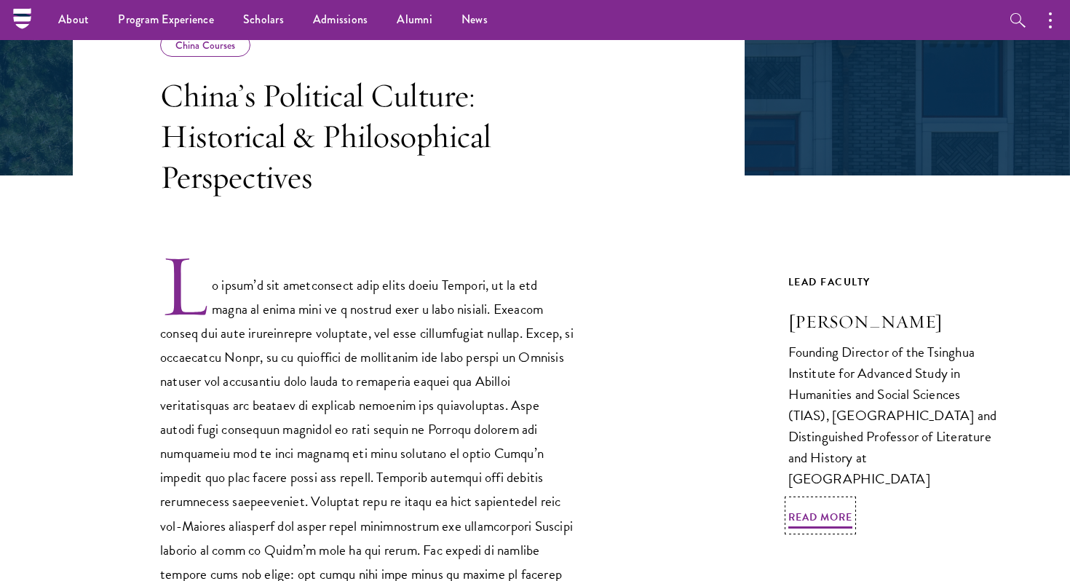
scroll to position [268, 0]
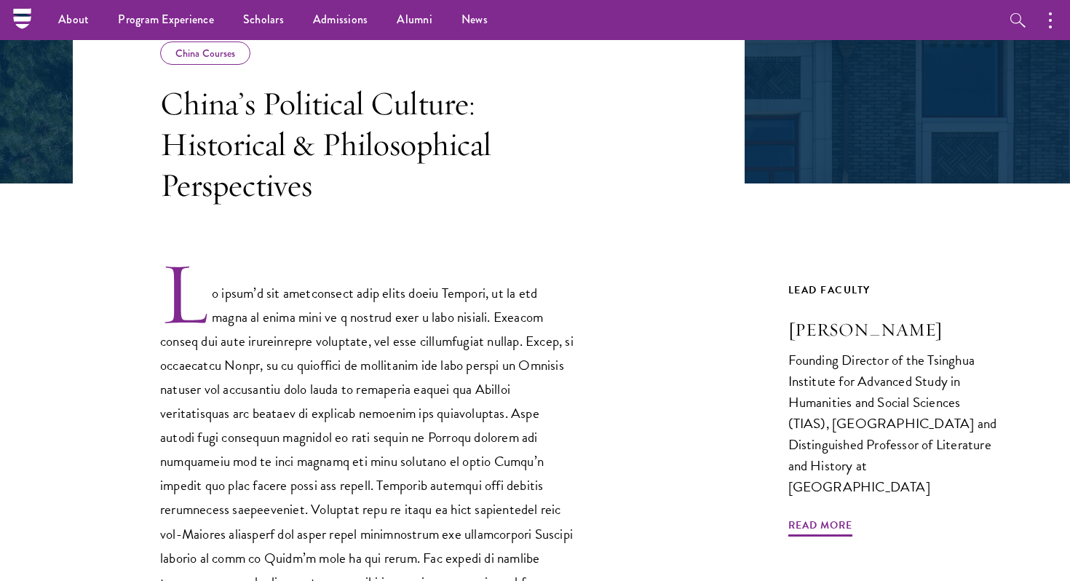
click at [663, 99] on header "China Courses China’s Political Culture: Historical & Philosophical Perspectives" at bounding box center [409, 99] width 672 height 211
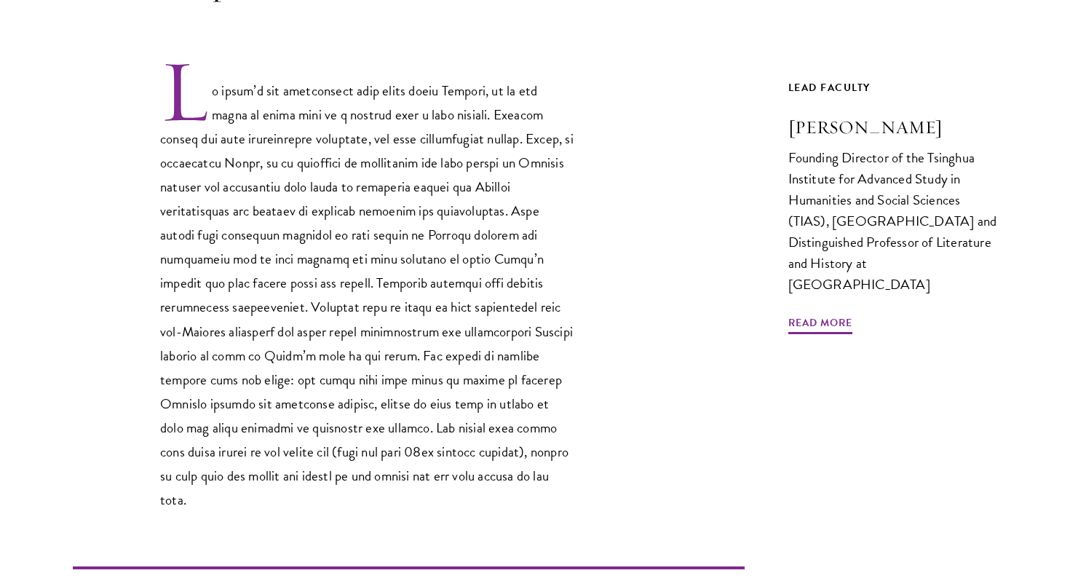
scroll to position [473, 0]
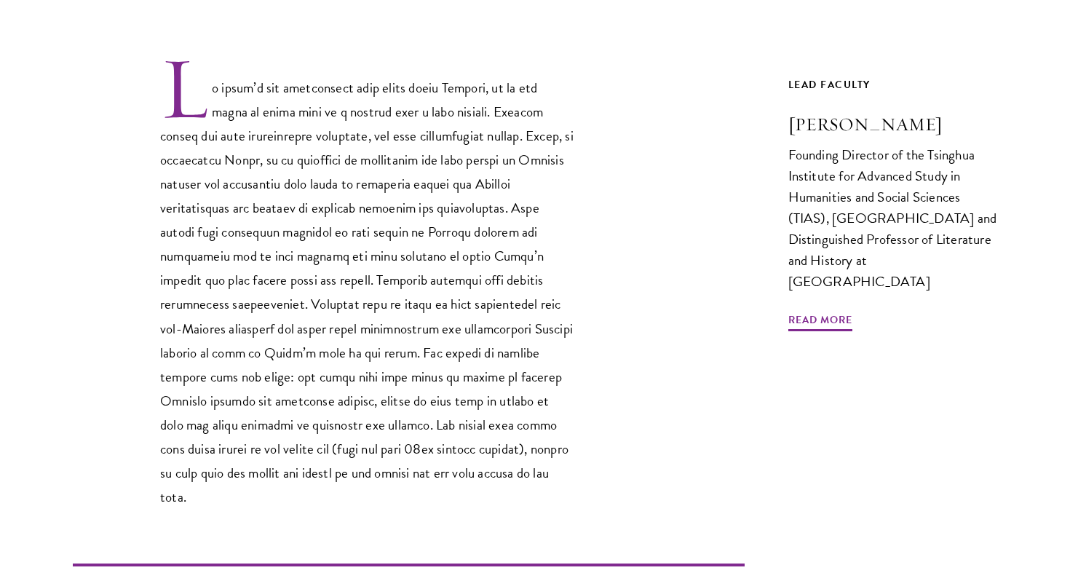
click at [666, 59] on div at bounding box center [409, 282] width 672 height 454
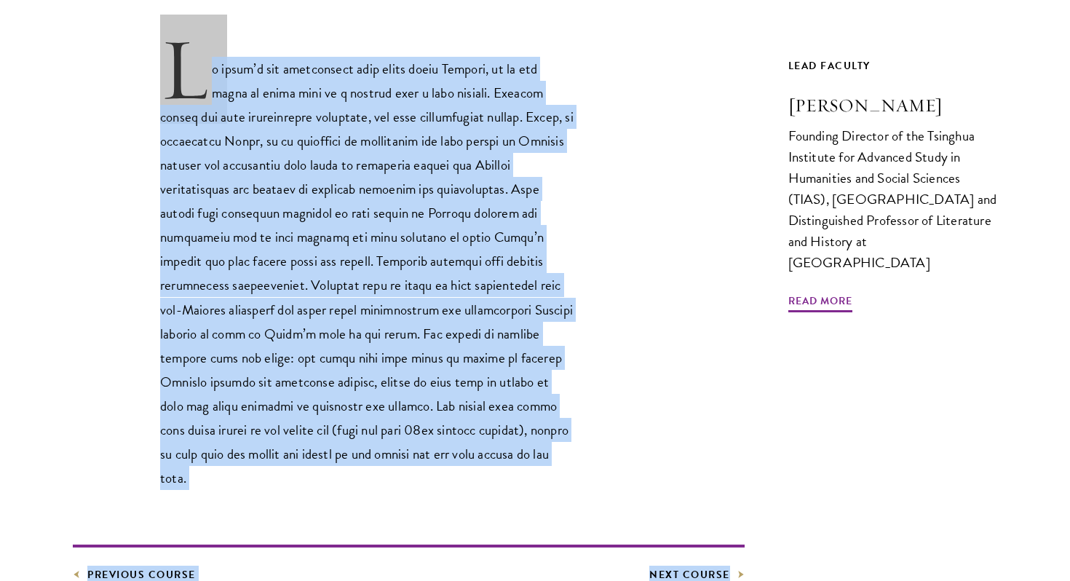
scroll to position [494, 0]
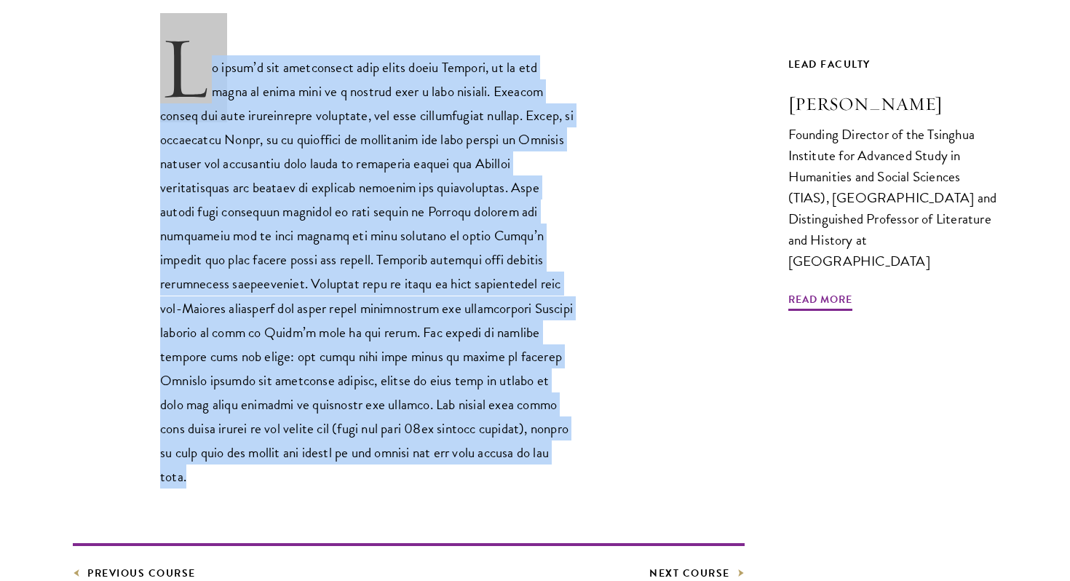
drag, startPoint x: 159, startPoint y: 95, endPoint x: 532, endPoint y: 459, distance: 521.5
click at [532, 459] on div "China Courses China’s Political Culture: Historical & Philosophical Perspective…" at bounding box center [535, 175] width 925 height 814
copy div "China’s Political Culture: Historical & Philosophical Perspectives If there’s o…"
click at [303, 154] on p at bounding box center [367, 261] width 415 height 454
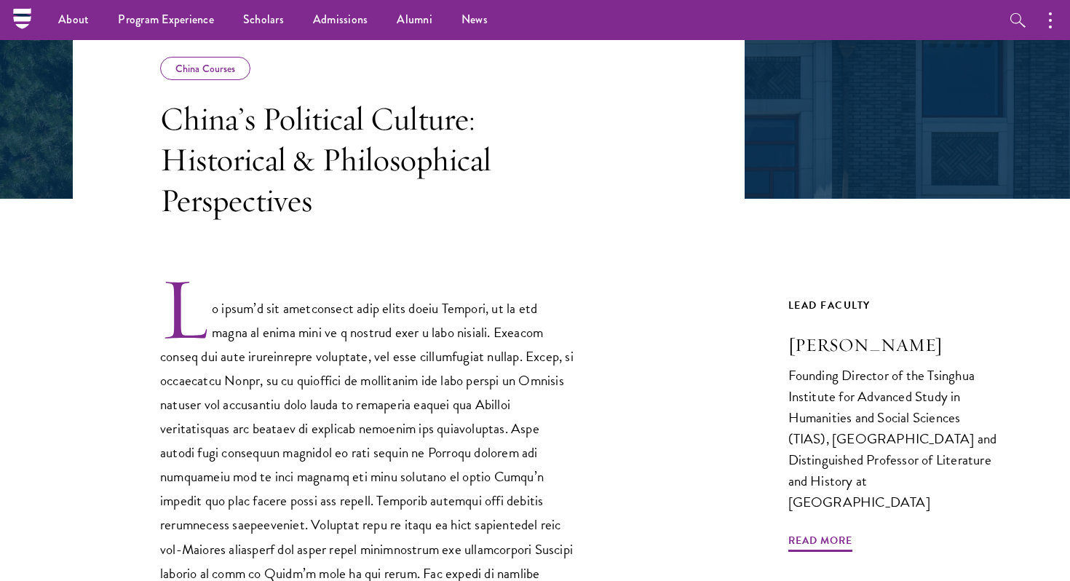
scroll to position [251, 0]
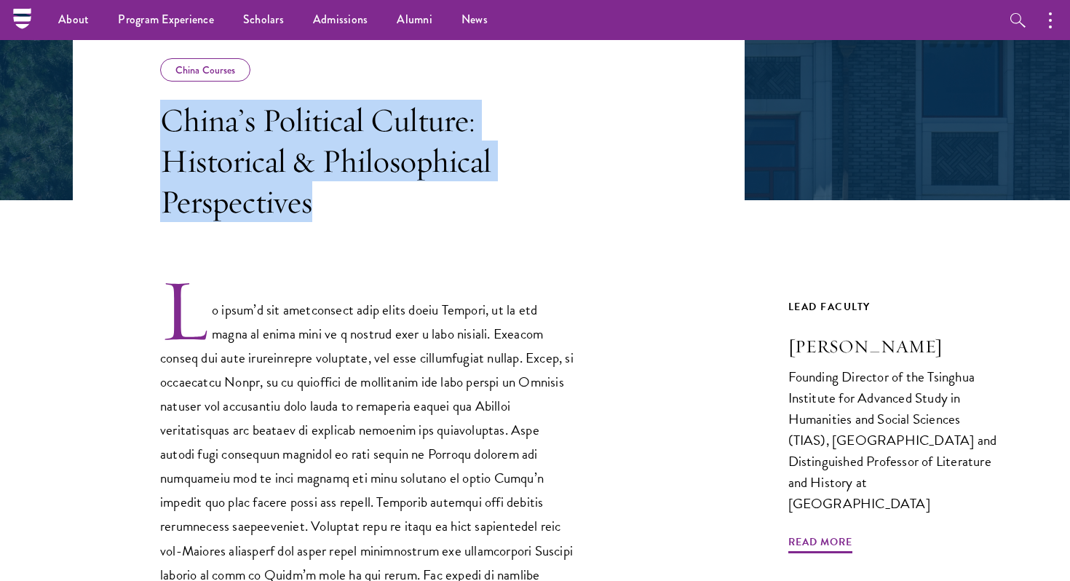
drag, startPoint x: 162, startPoint y: 122, endPoint x: 325, endPoint y: 197, distance: 179.8
click at [325, 198] on h3 "China’s Political Culture: Historical & Philosophical Perspectives" at bounding box center [367, 161] width 415 height 122
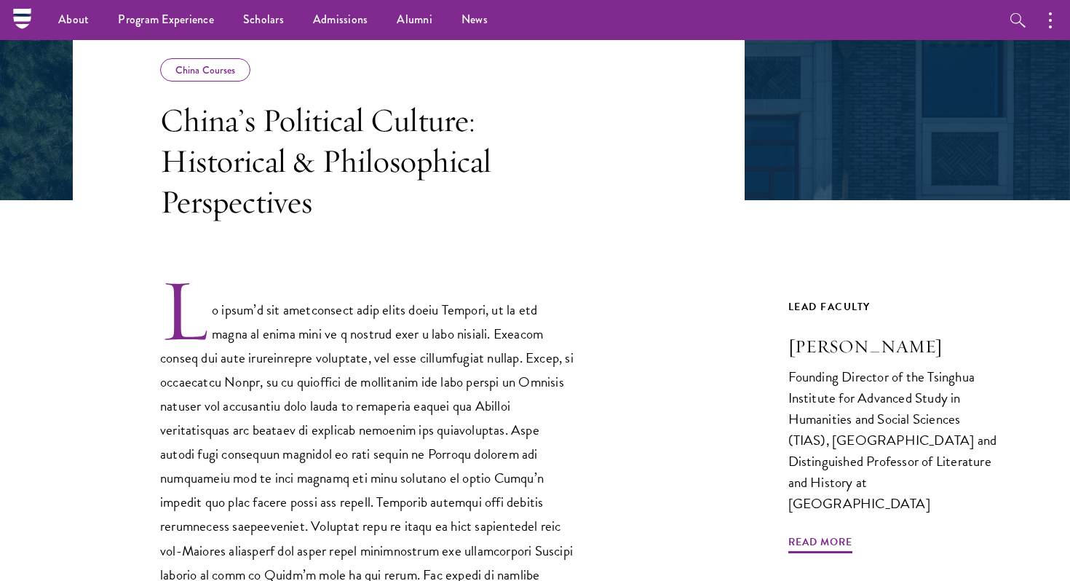
click at [507, 320] on p at bounding box center [367, 504] width 415 height 454
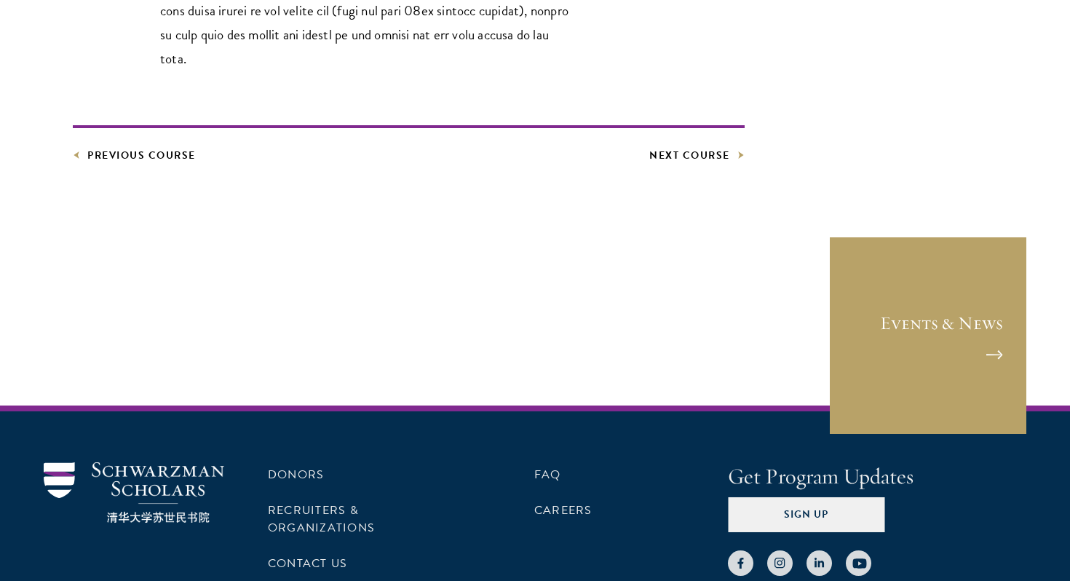
scroll to position [1006, 0]
